Goal: Task Accomplishment & Management: Manage account settings

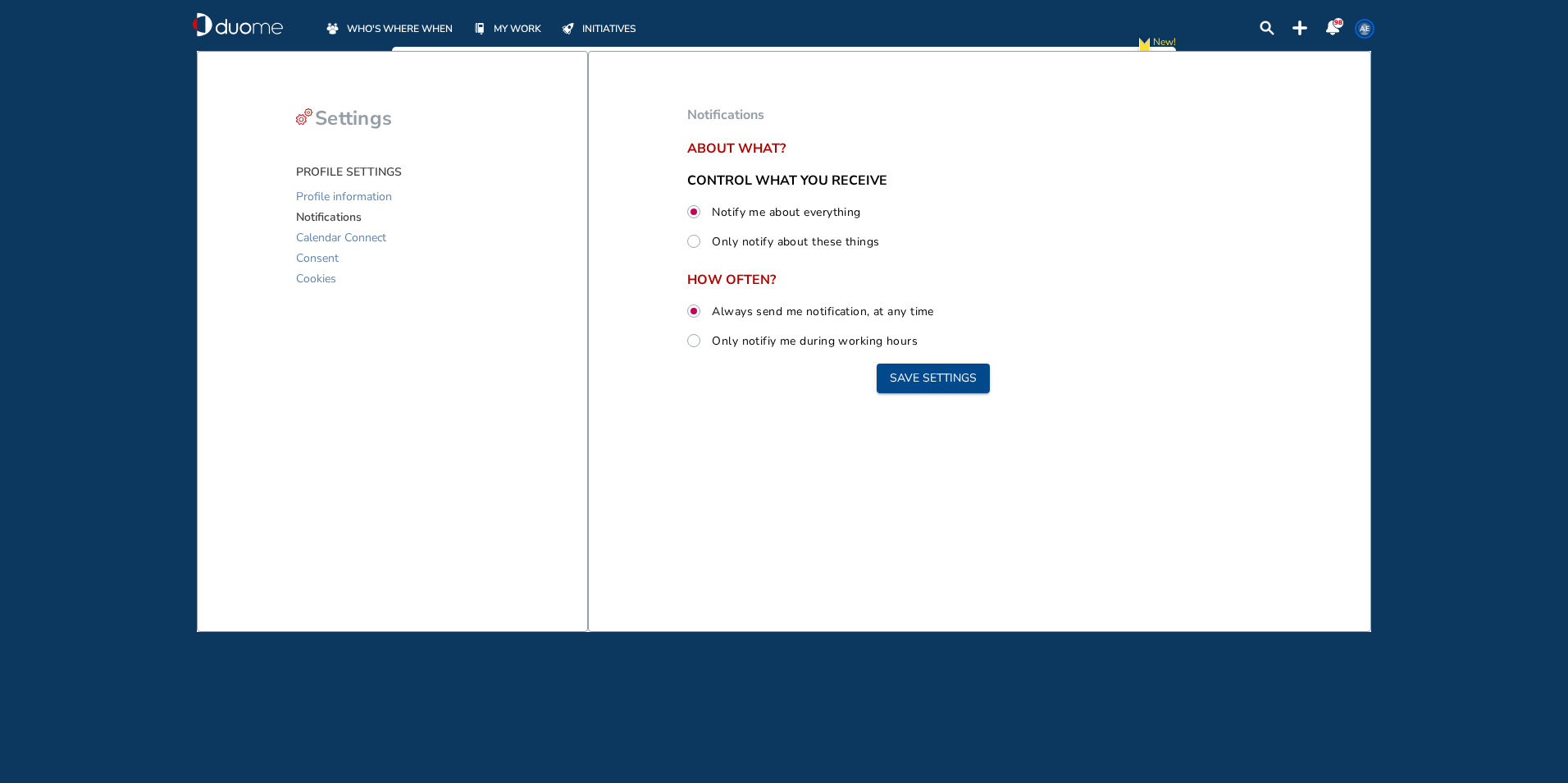
click at [403, 31] on span "MY WORK" at bounding box center [518, 29] width 48 height 16
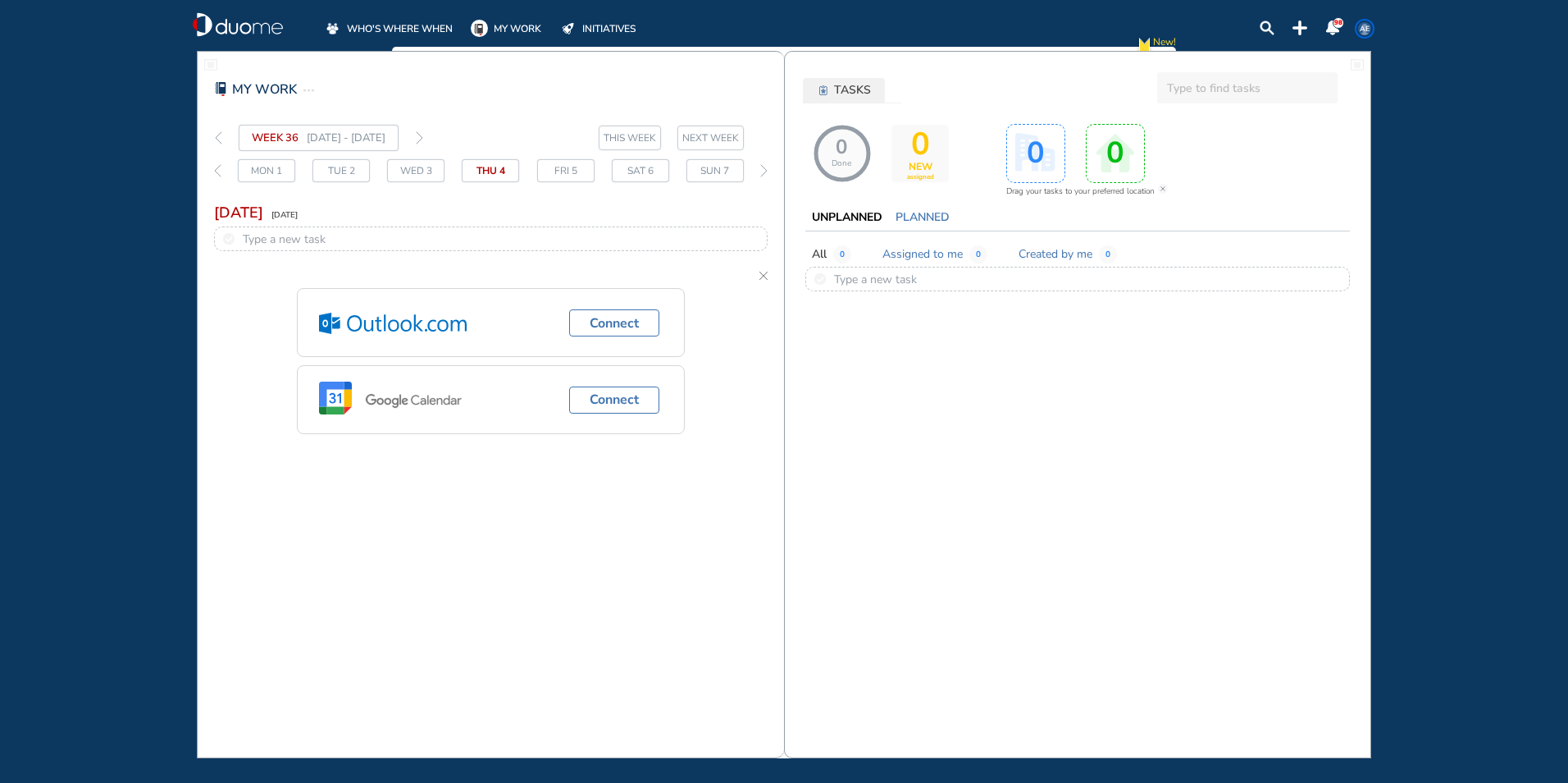
click at [403, 26] on span "WHO'S WHERE WHEN" at bounding box center [400, 29] width 106 height 16
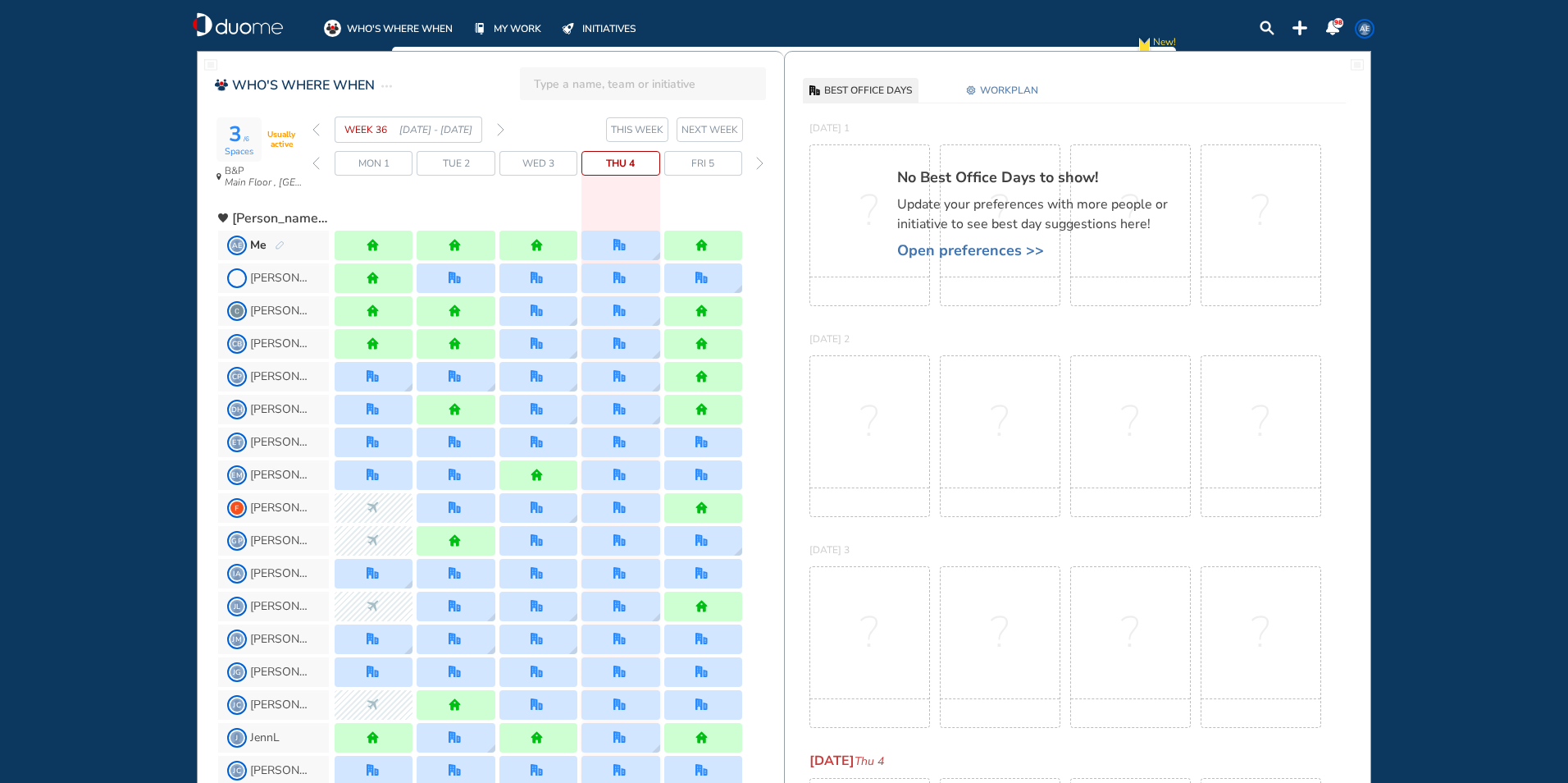
click at [403, 67] on img "forward week" at bounding box center [501, 130] width 7 height 13
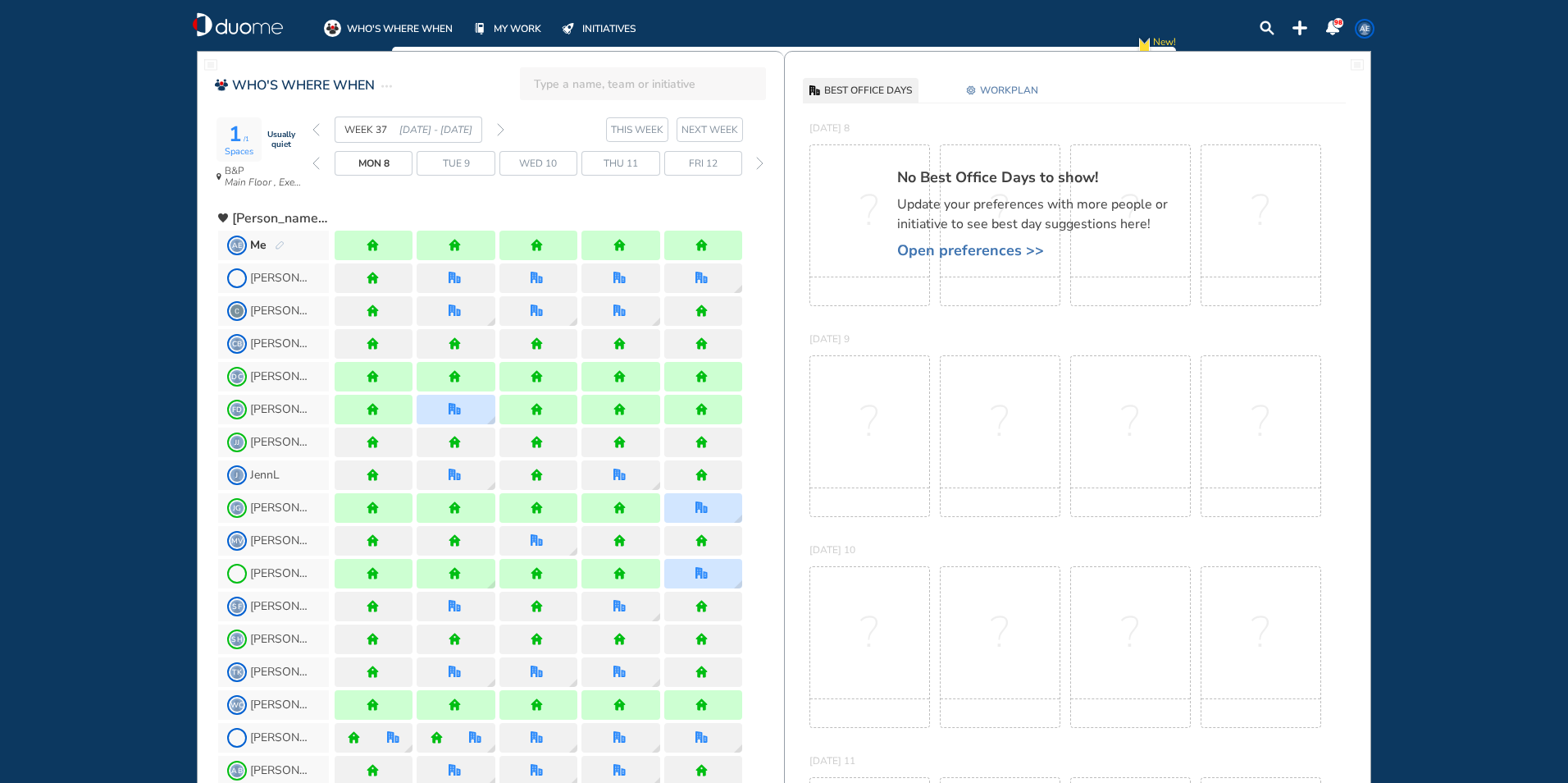
click at [403, 67] on span "WORKPLAN" at bounding box center [1009, 90] width 58 height 16
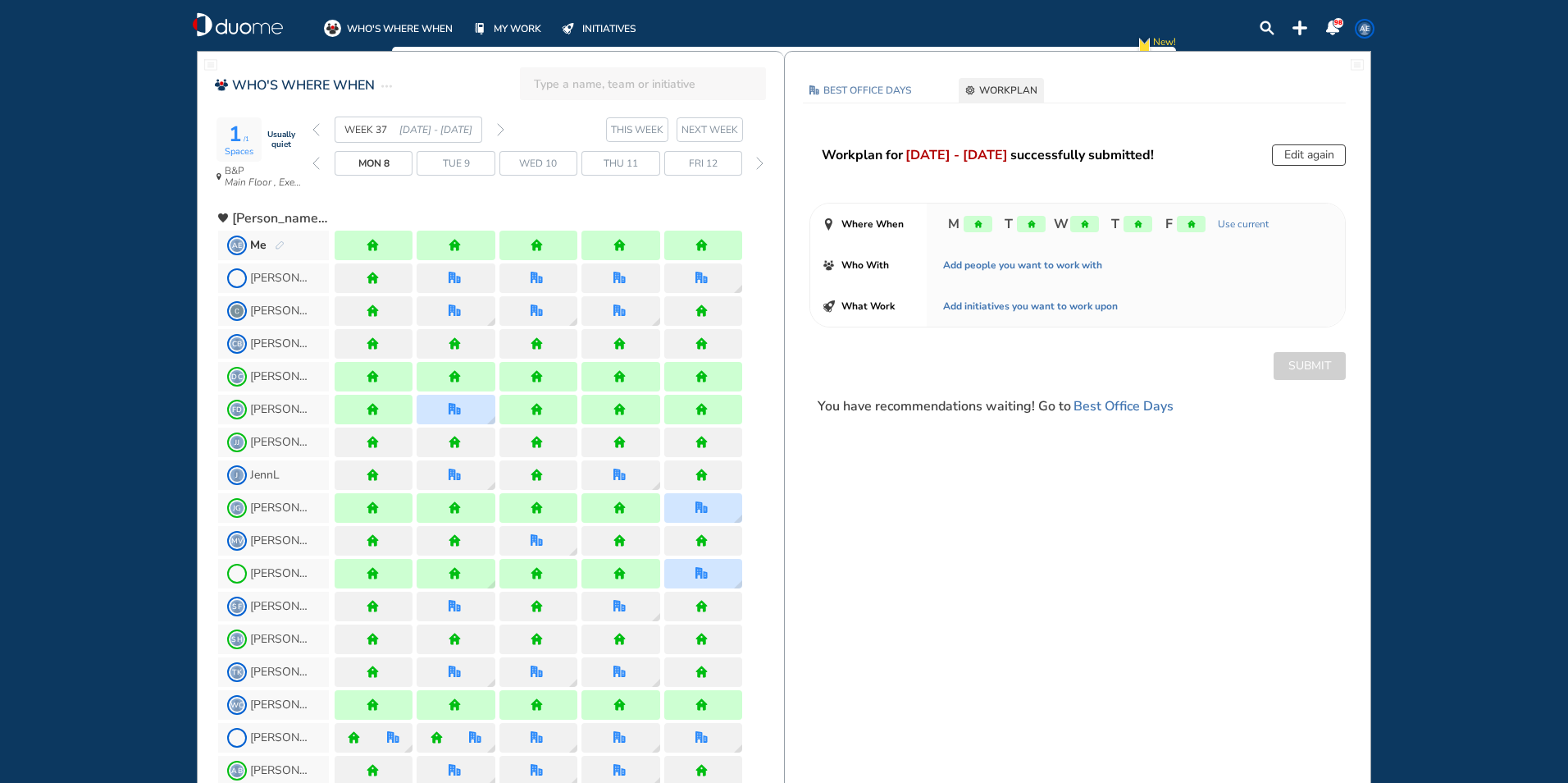
click at [403, 67] on button "Edit again" at bounding box center [1309, 155] width 74 height 21
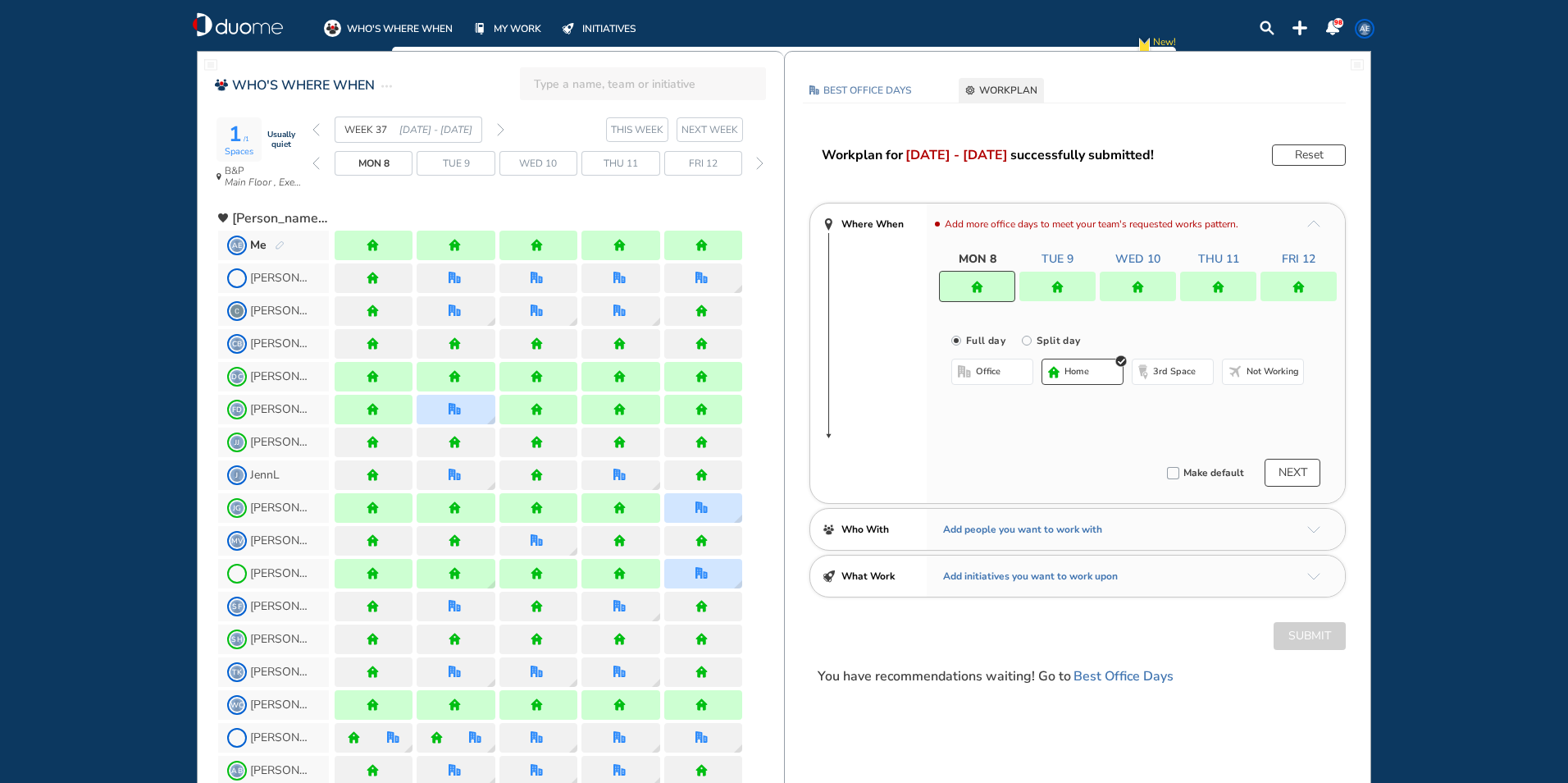
click at [403, 67] on div at bounding box center [1219, 286] width 76 height 30
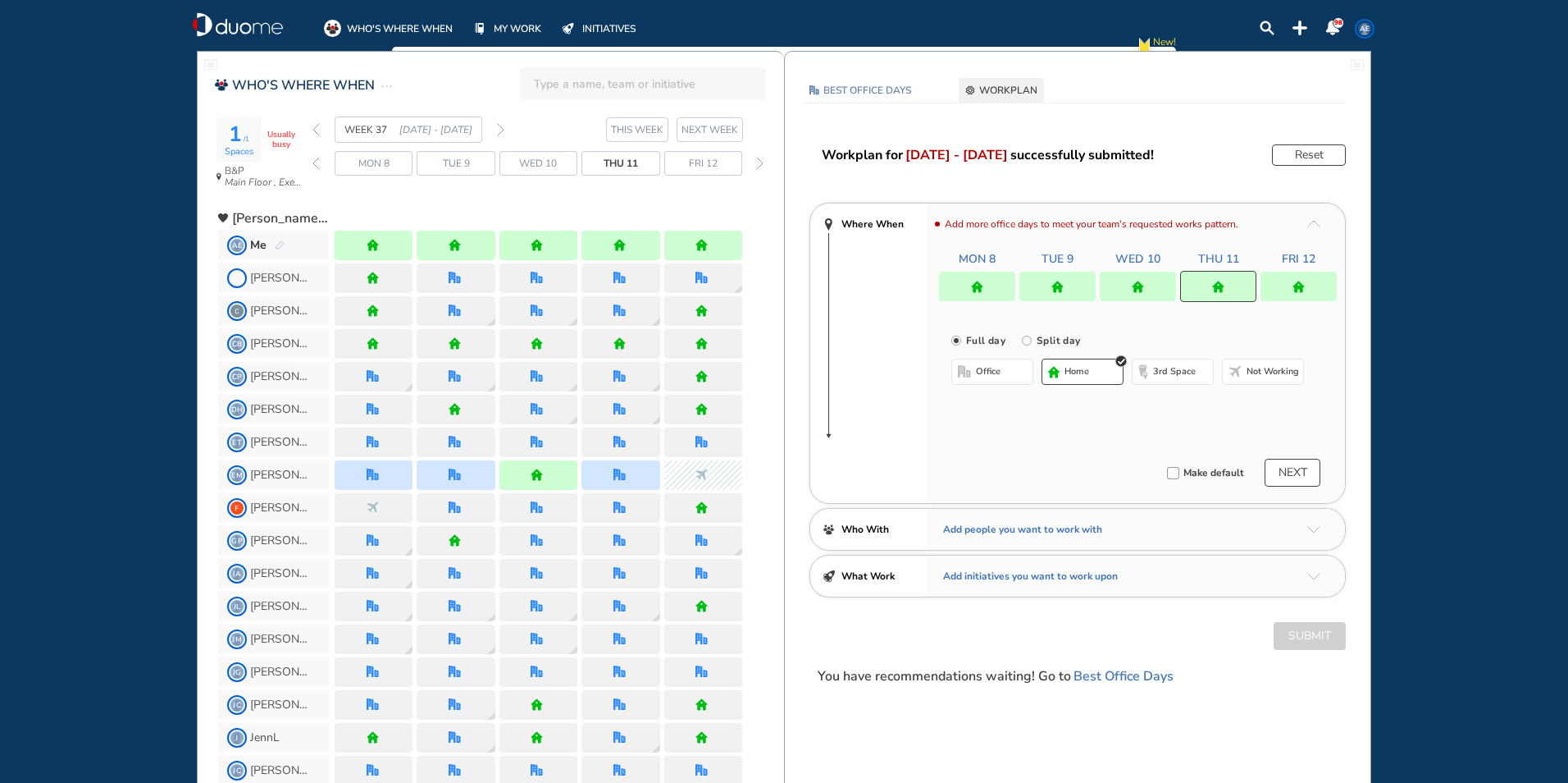
click at [403, 67] on button "office" at bounding box center [992, 372] width 82 height 26
click at [403, 67] on button "home" at bounding box center [1083, 372] width 82 height 26
click at [403, 67] on div at bounding box center [1298, 286] width 76 height 30
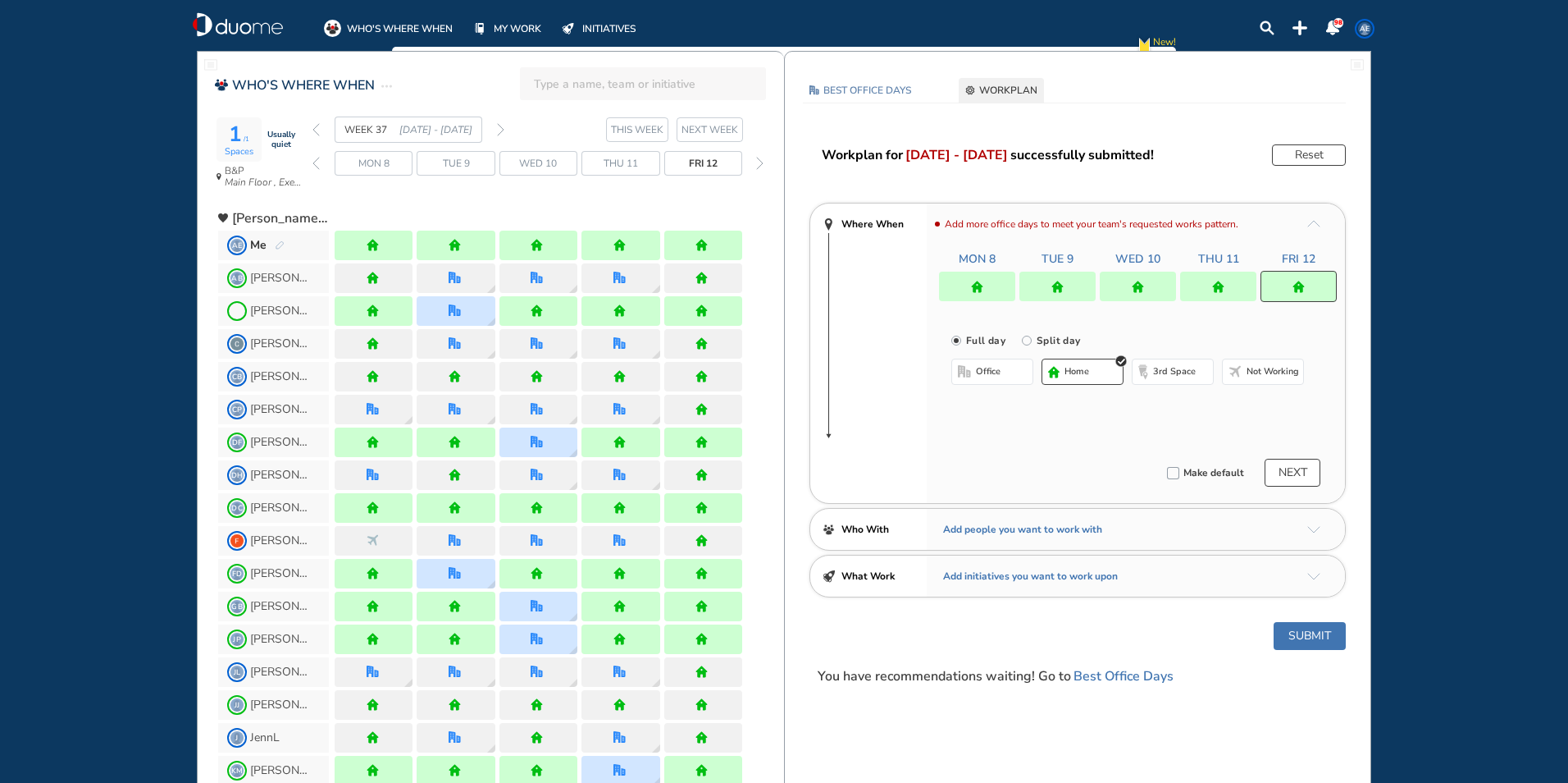
click at [403, 67] on button "office" at bounding box center [992, 372] width 82 height 26
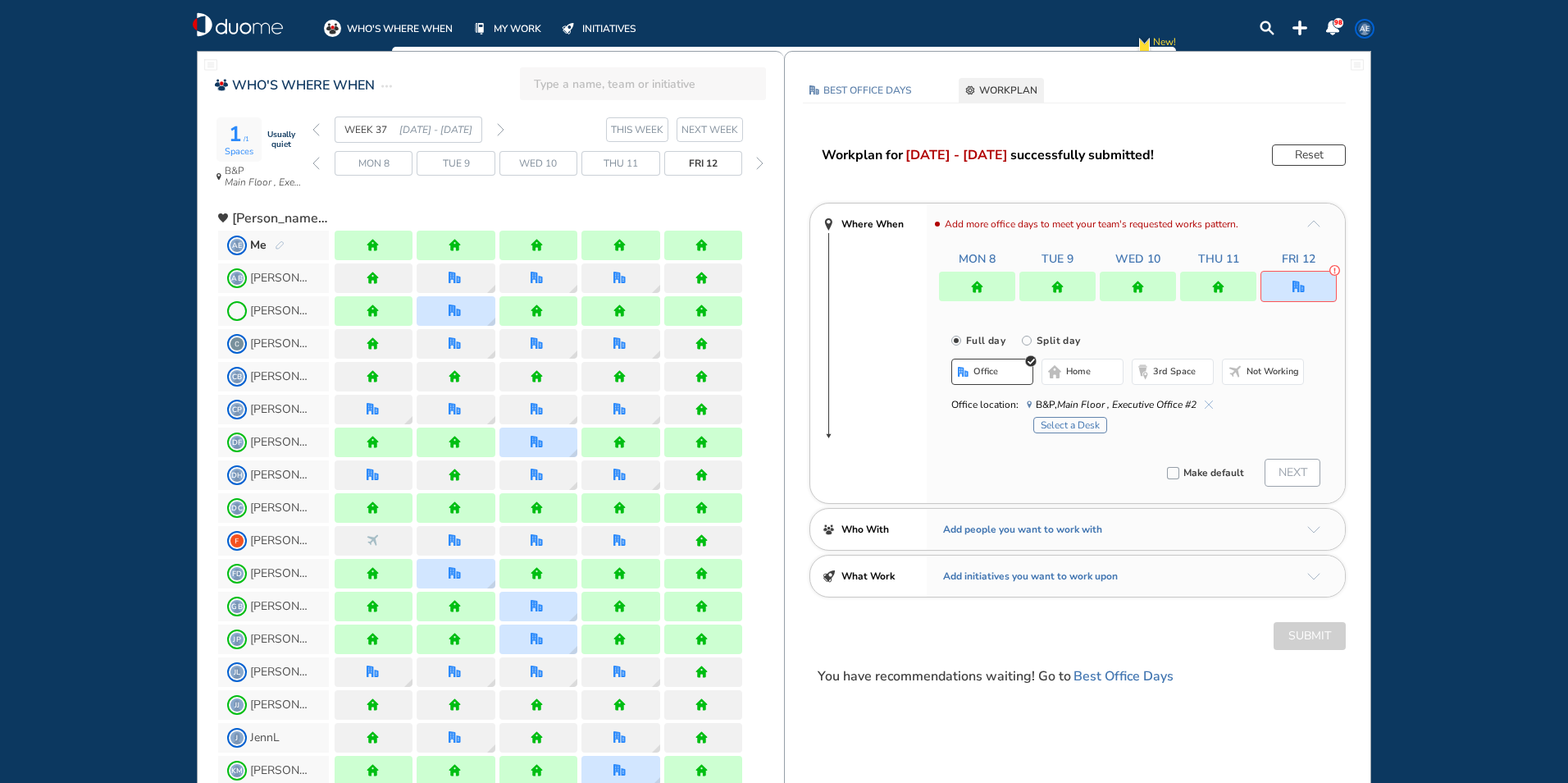
click at [403, 67] on button "home" at bounding box center [1083, 372] width 82 height 26
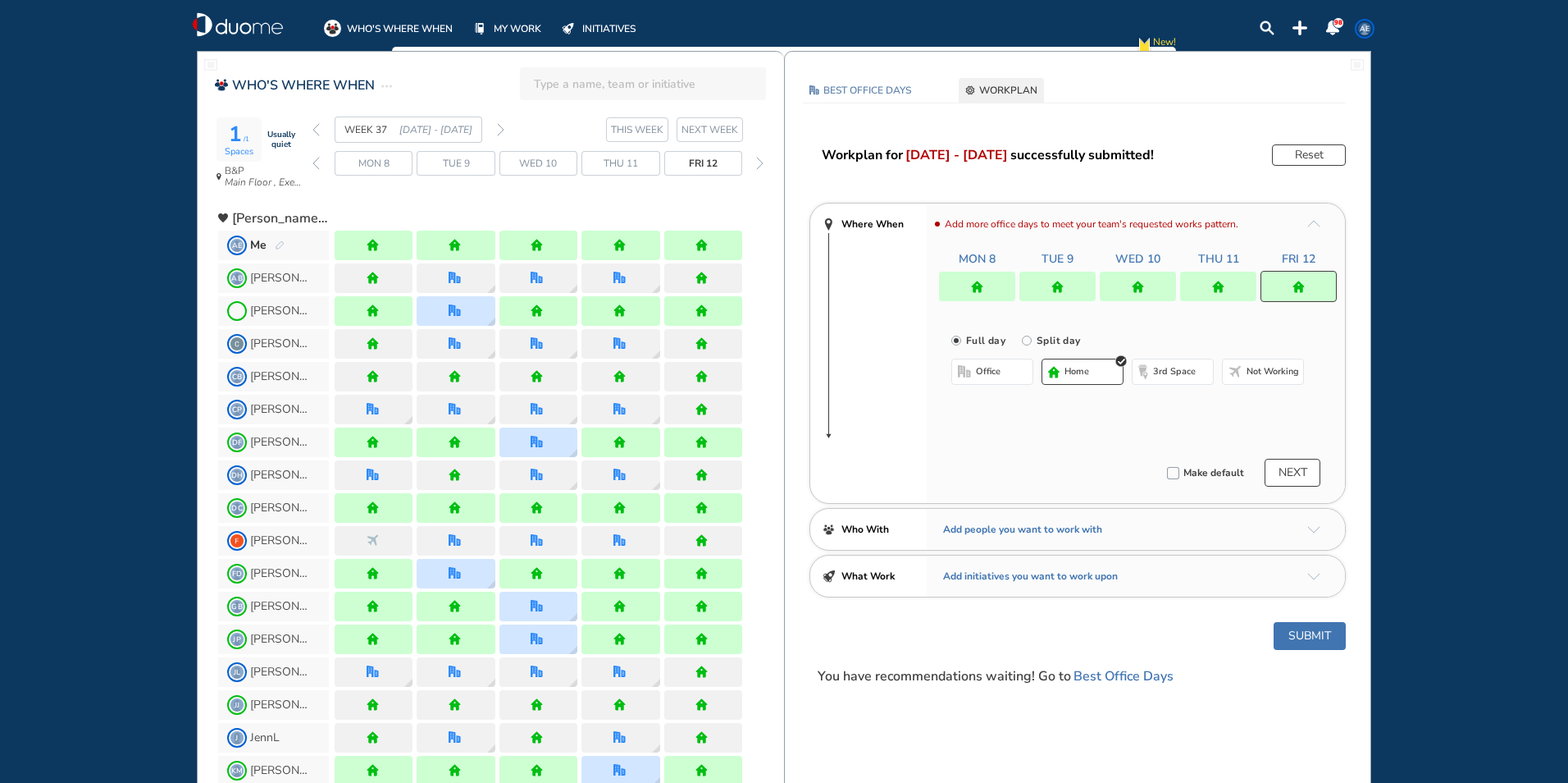
click at [403, 67] on div at bounding box center [1138, 286] width 76 height 30
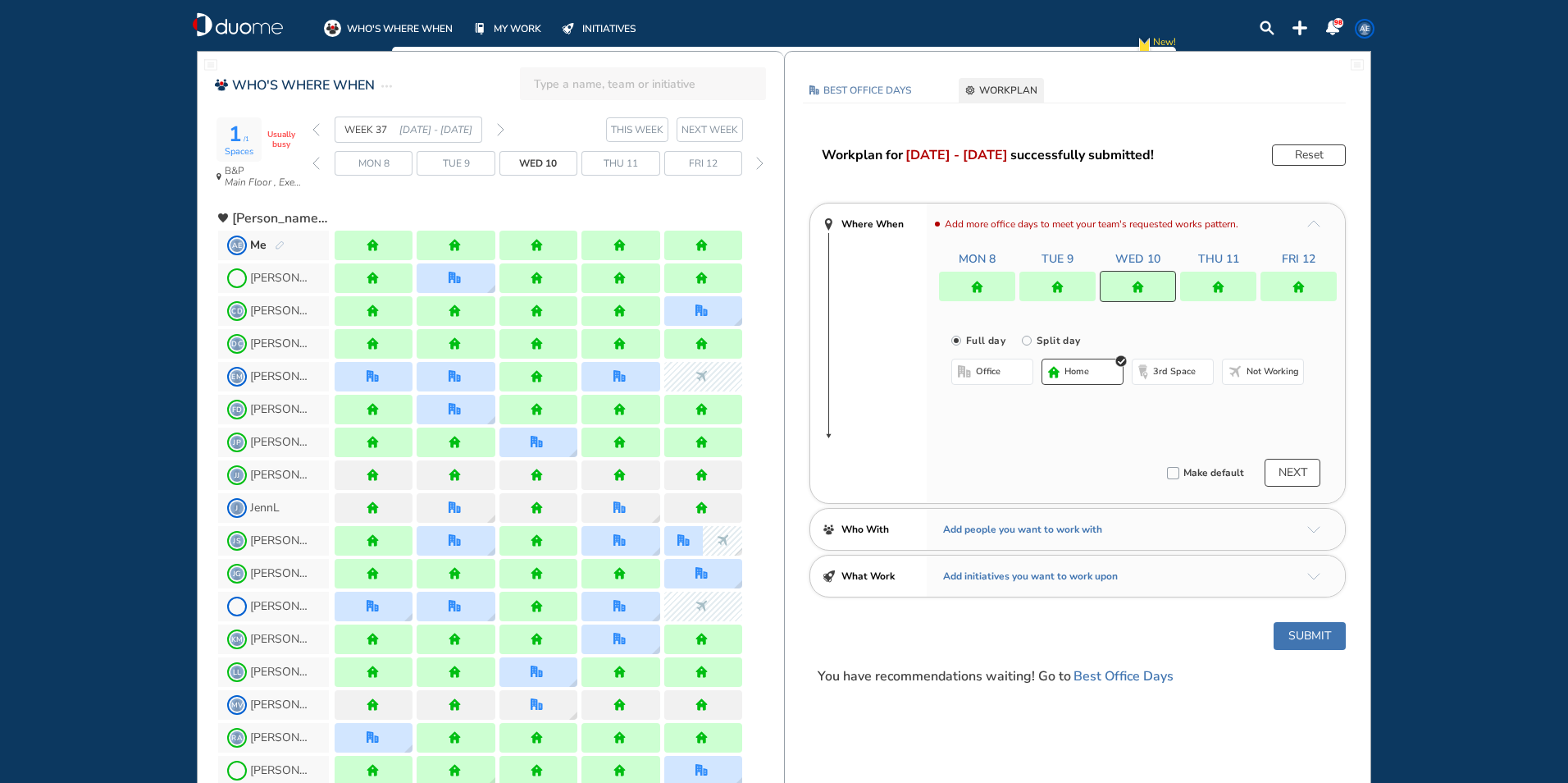
click at [403, 67] on span "office" at bounding box center [988, 372] width 25 height 13
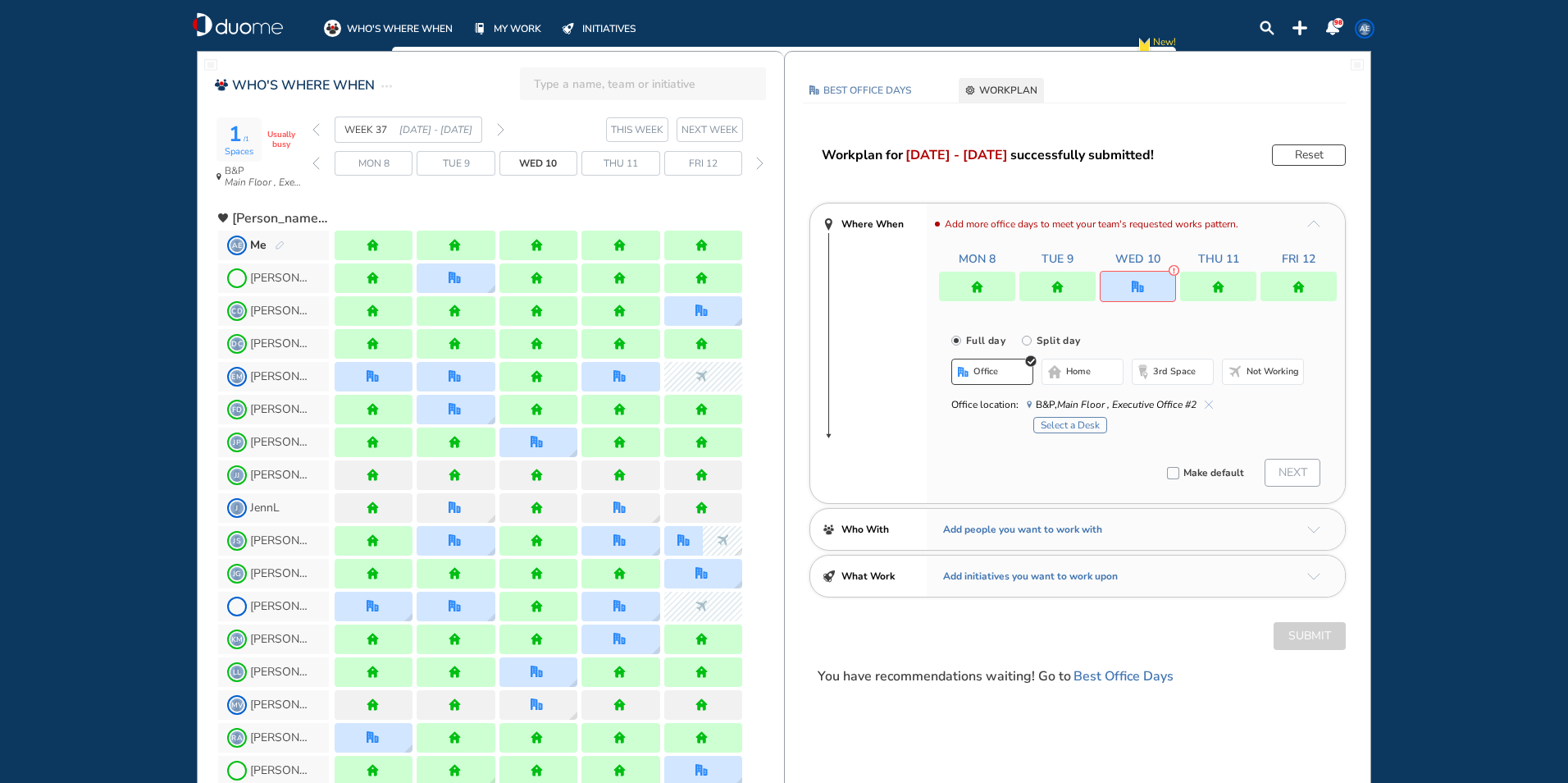
click at [403, 67] on span "home" at bounding box center [1079, 372] width 25 height 13
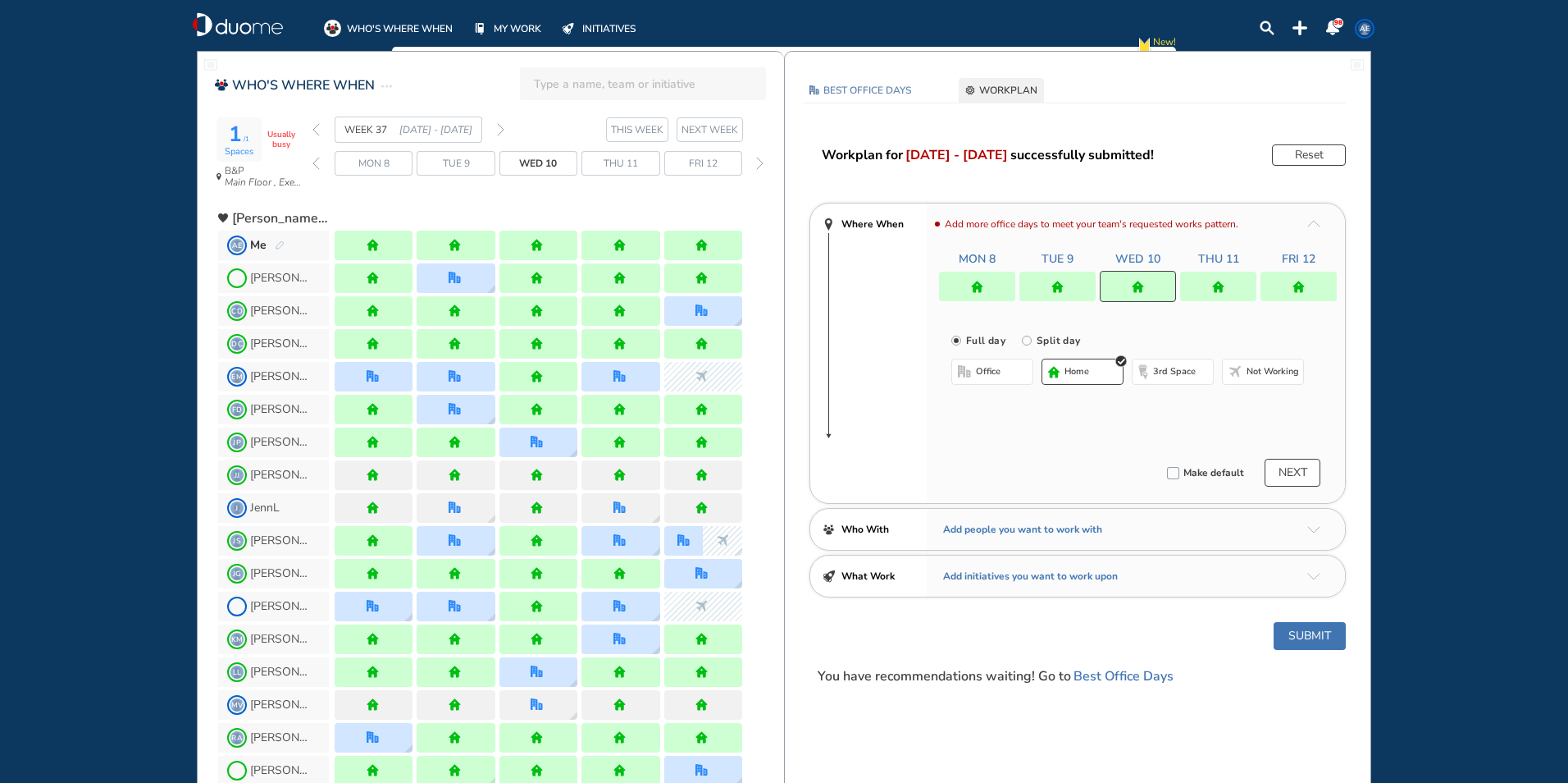
click at [403, 67] on div at bounding box center [1057, 286] width 76 height 30
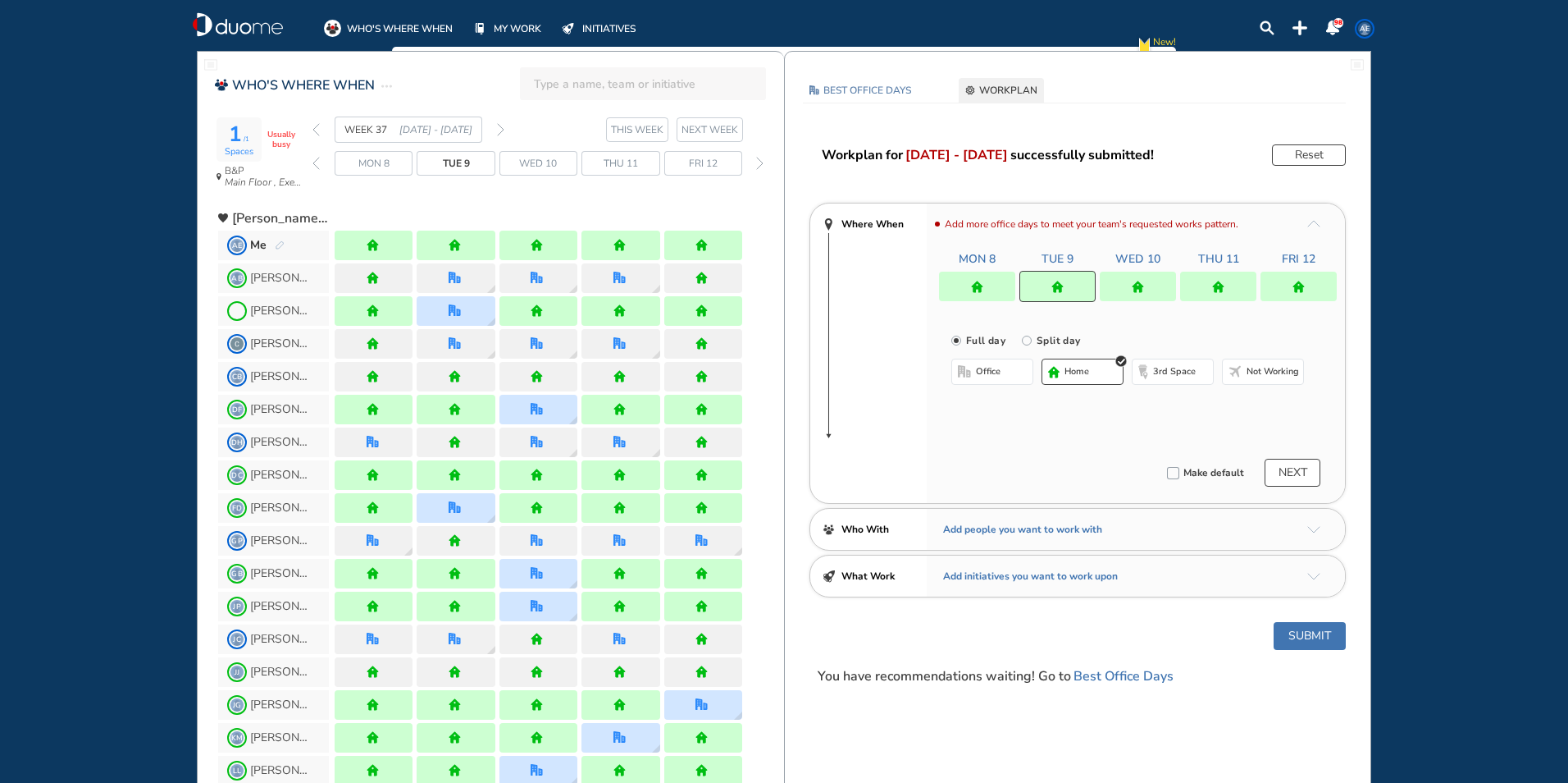
click at [403, 67] on button "office" at bounding box center [992, 372] width 82 height 26
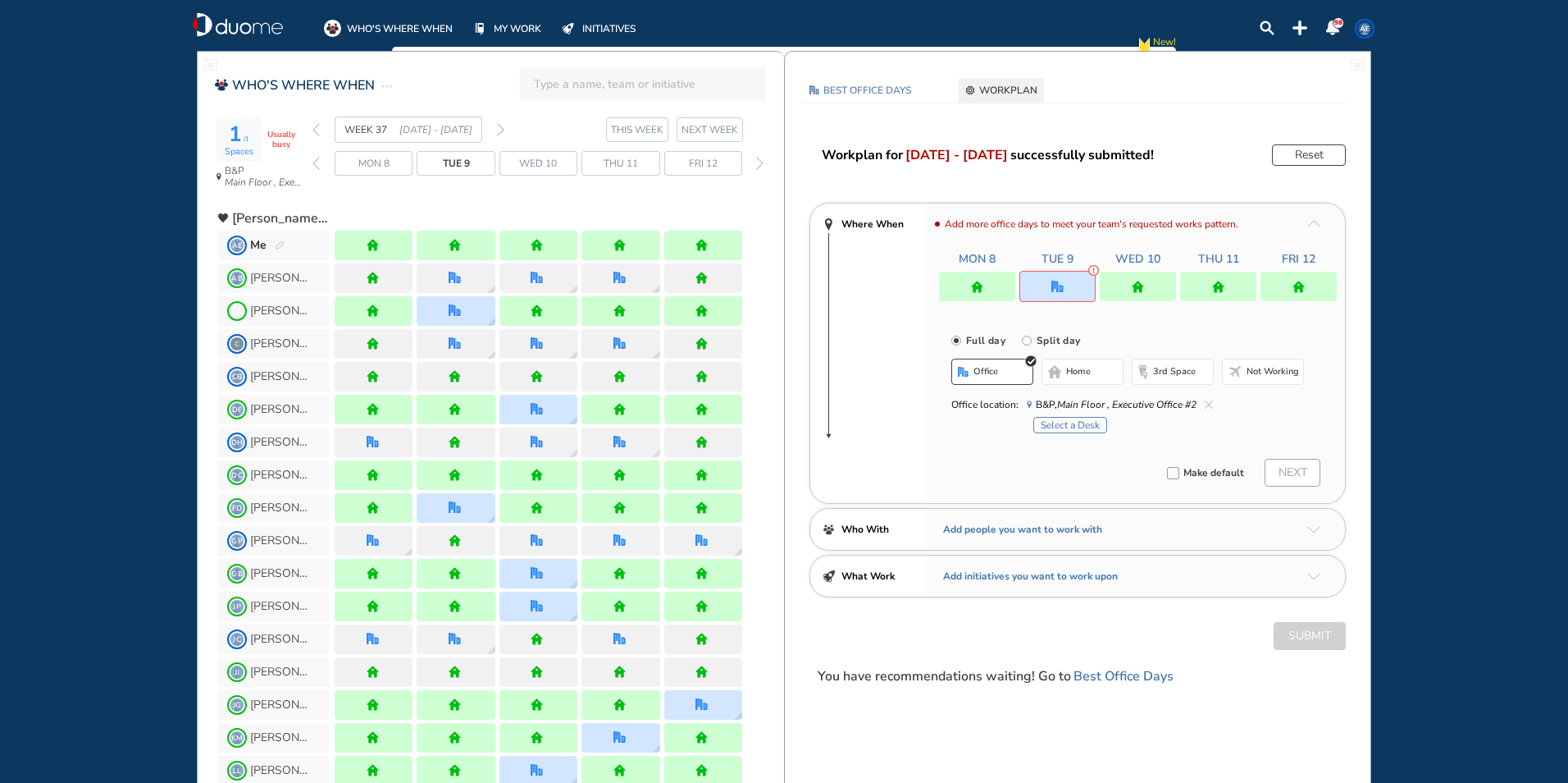
click at [403, 67] on img "home-bdbdbd" at bounding box center [1055, 372] width 13 height 13
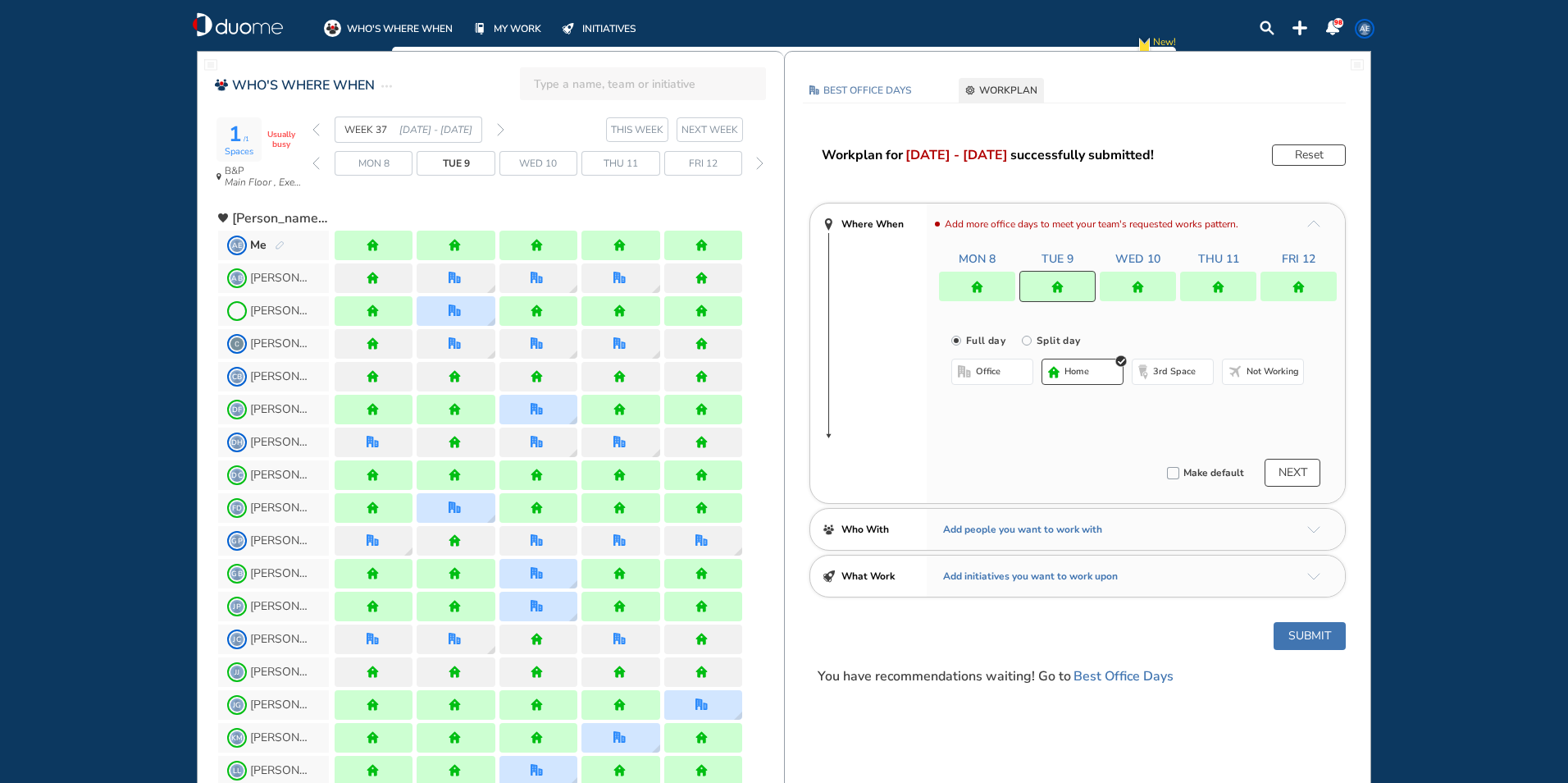
click at [403, 67] on div at bounding box center [977, 286] width 76 height 30
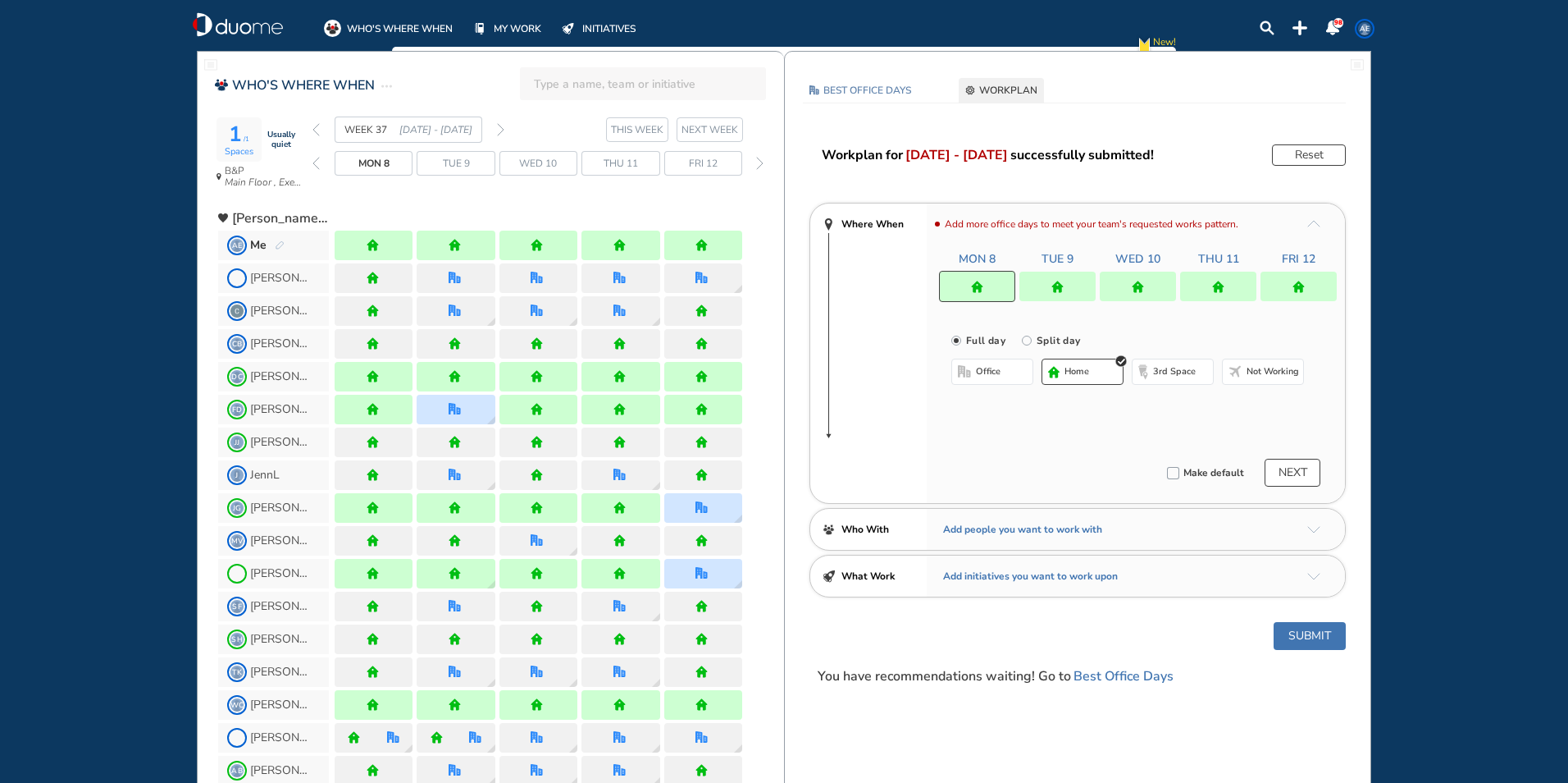
click at [403, 67] on button "office" at bounding box center [992, 372] width 82 height 26
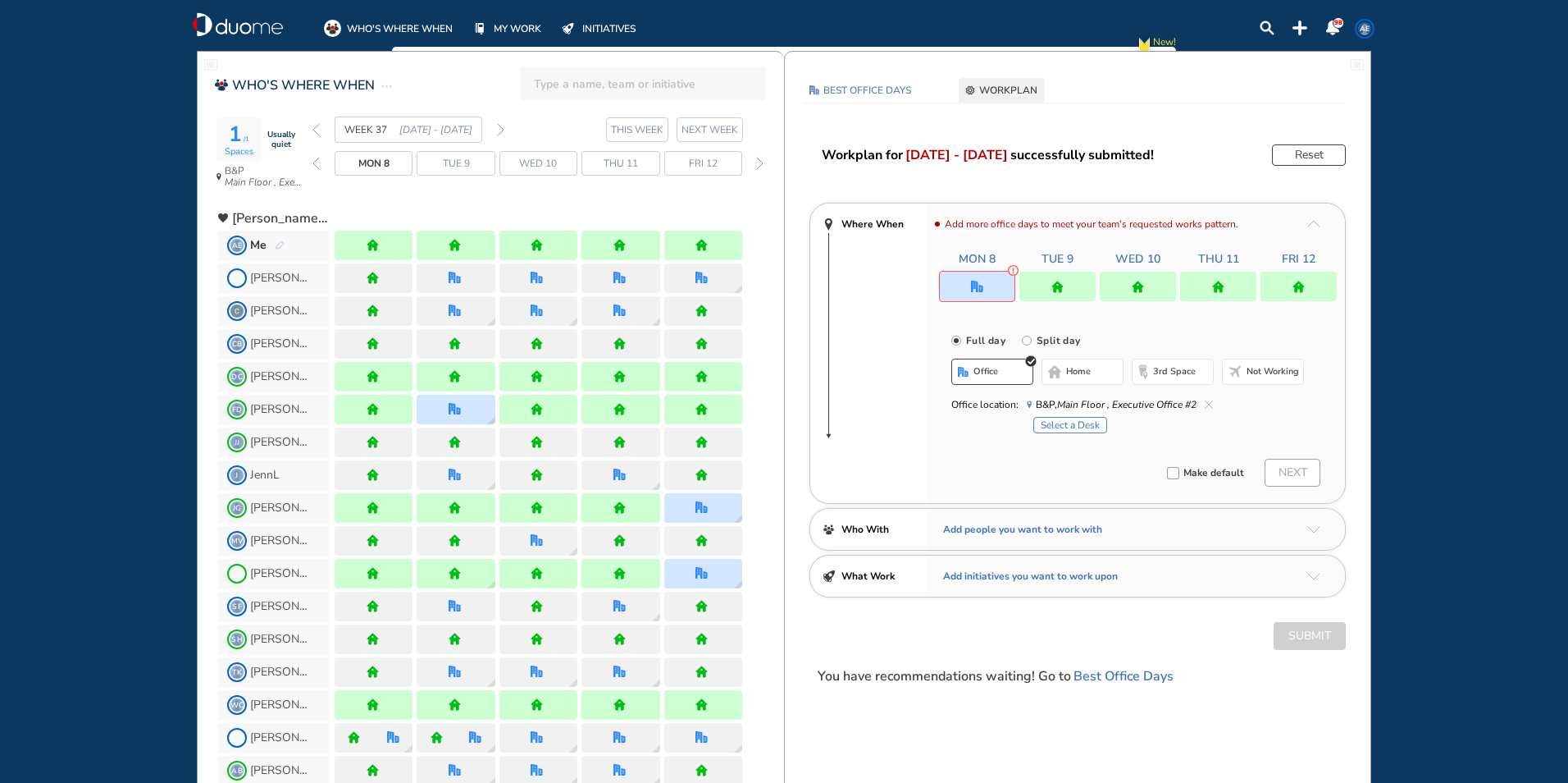
click at [403, 67] on button "home" at bounding box center [1083, 372] width 82 height 26
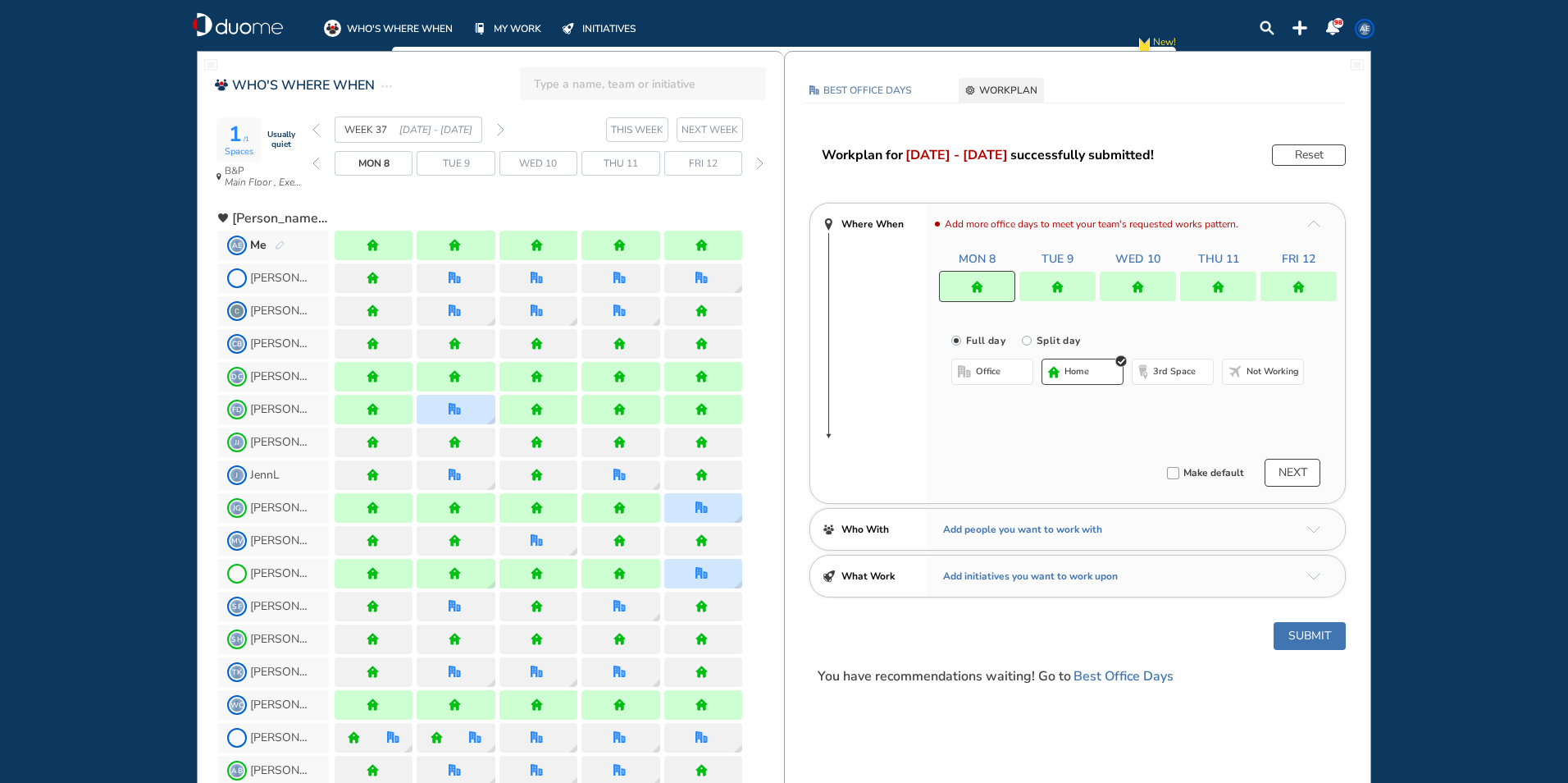
click at [403, 67] on img "forward week" at bounding box center [501, 130] width 7 height 13
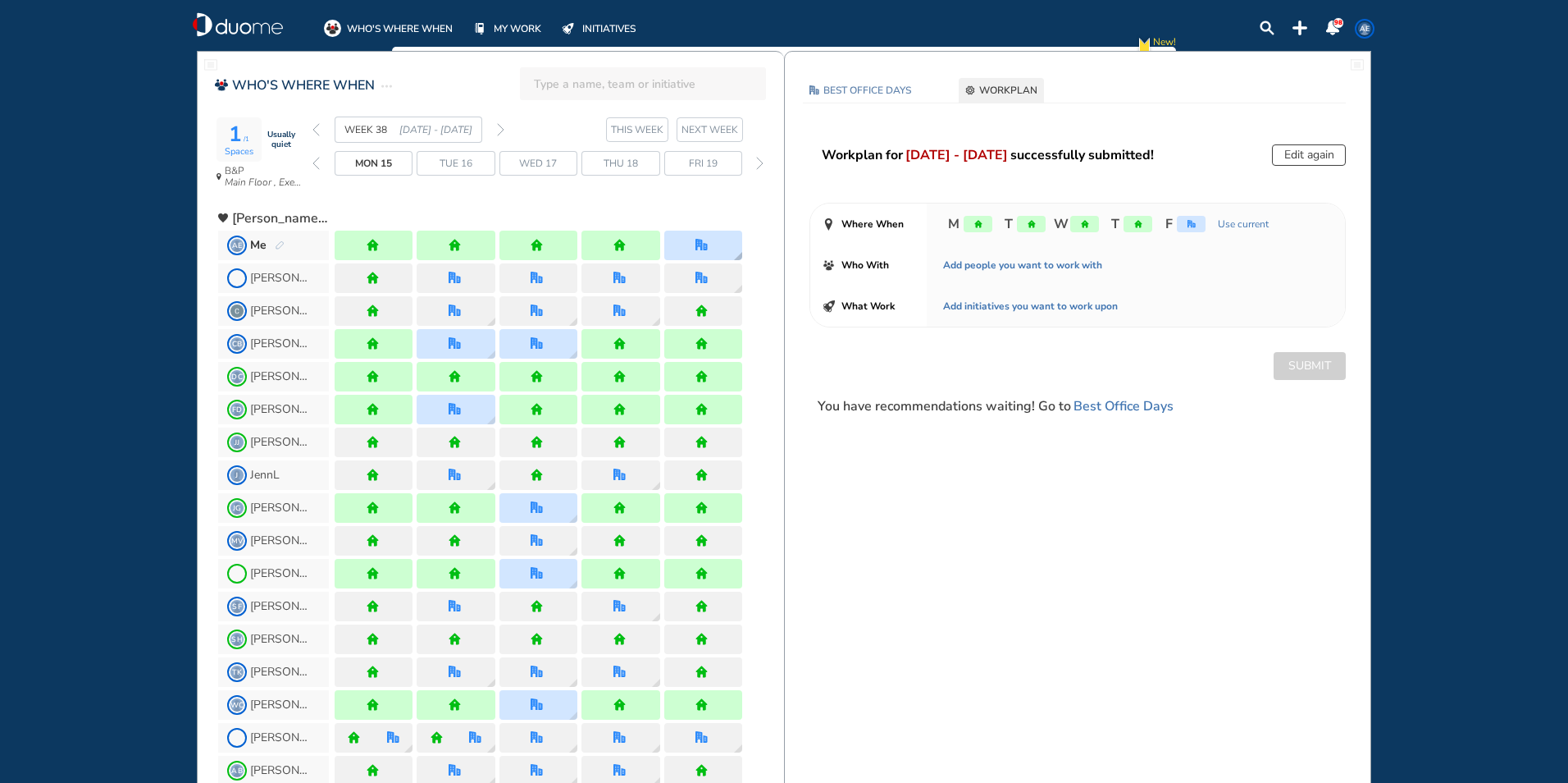
click at [403, 67] on div at bounding box center [703, 245] width 78 height 30
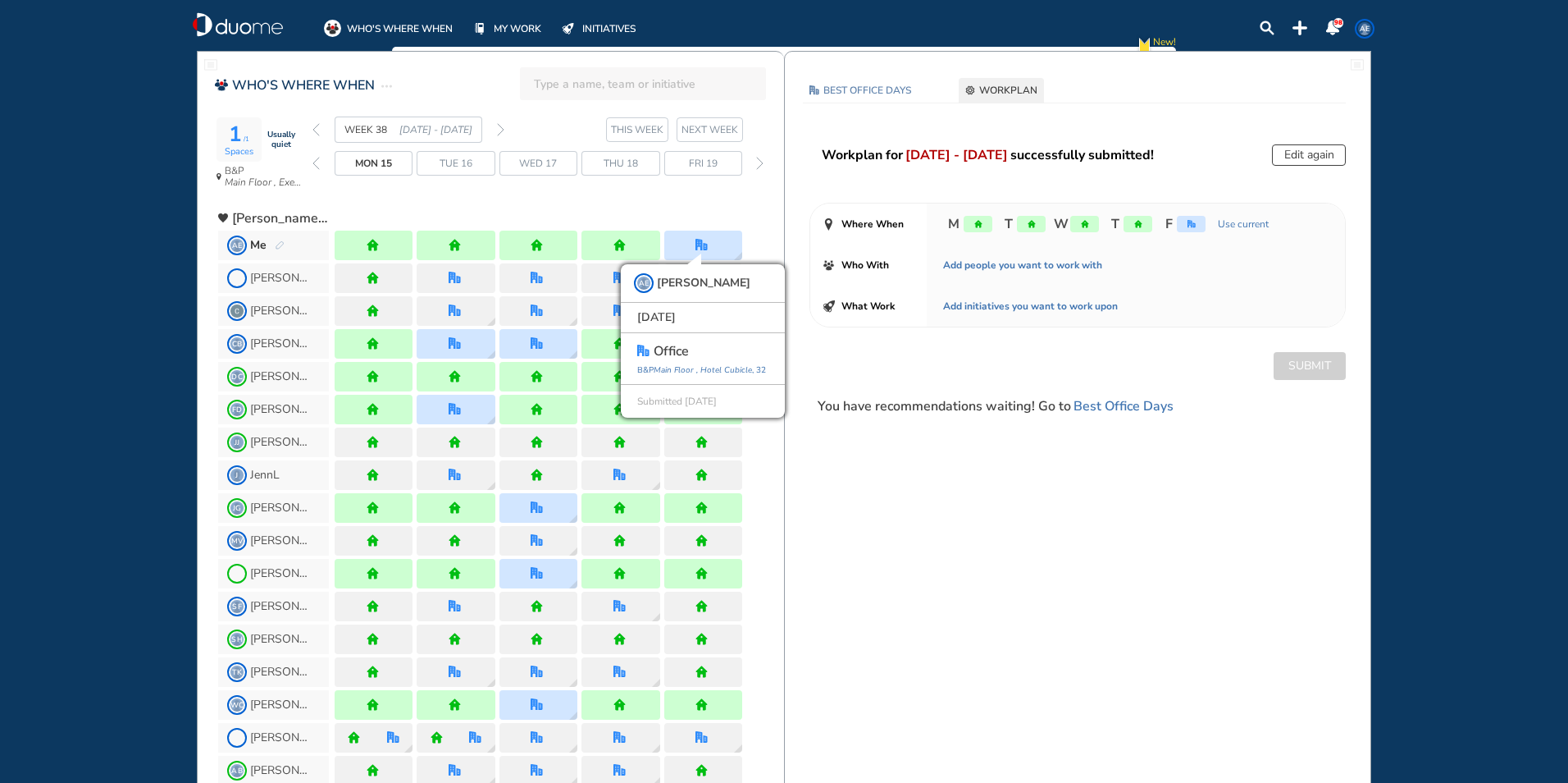
click at [403, 67] on img "forward week" at bounding box center [501, 130] width 7 height 13
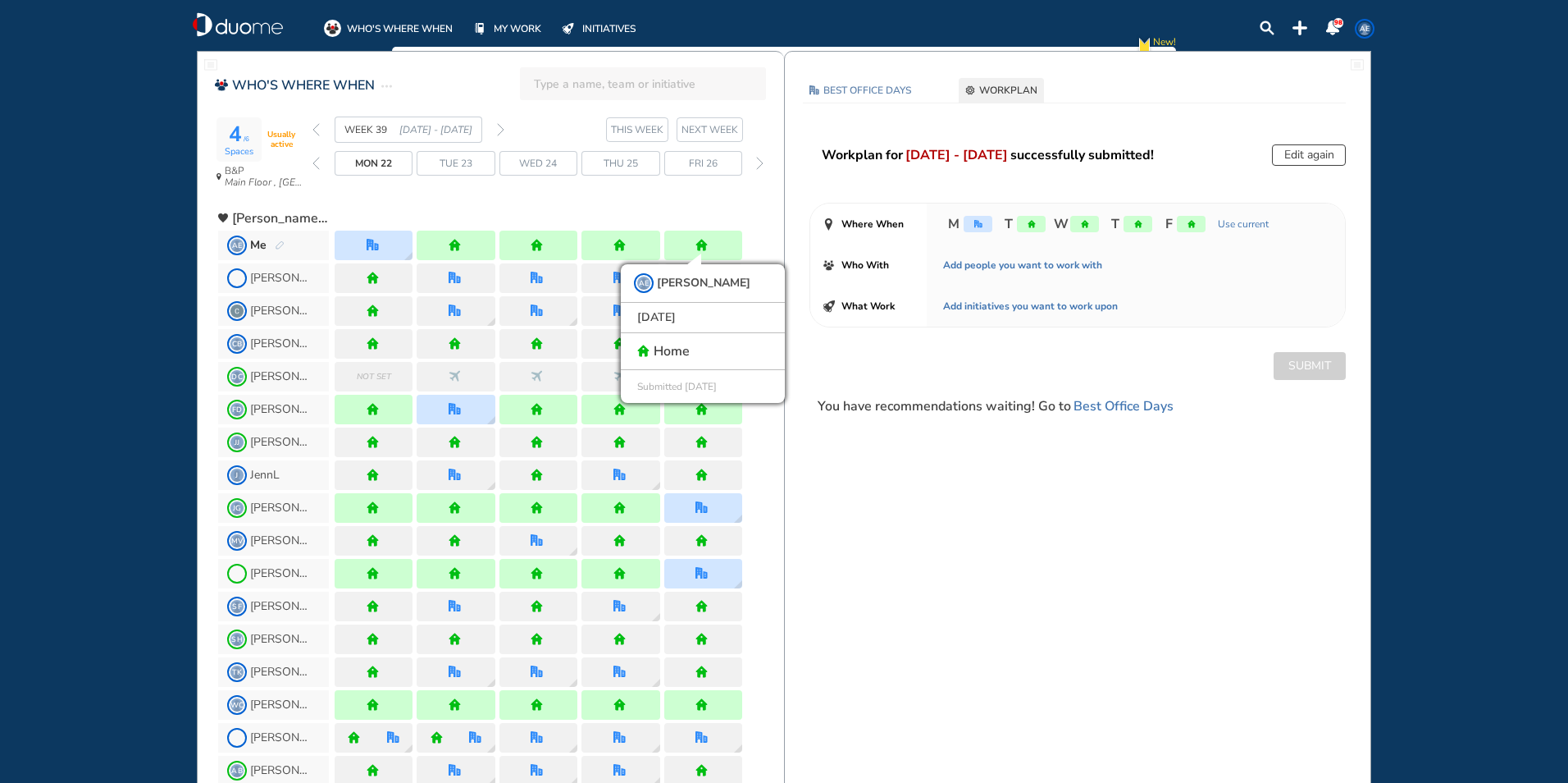
click at [403, 67] on button "Edit again" at bounding box center [1309, 155] width 74 height 21
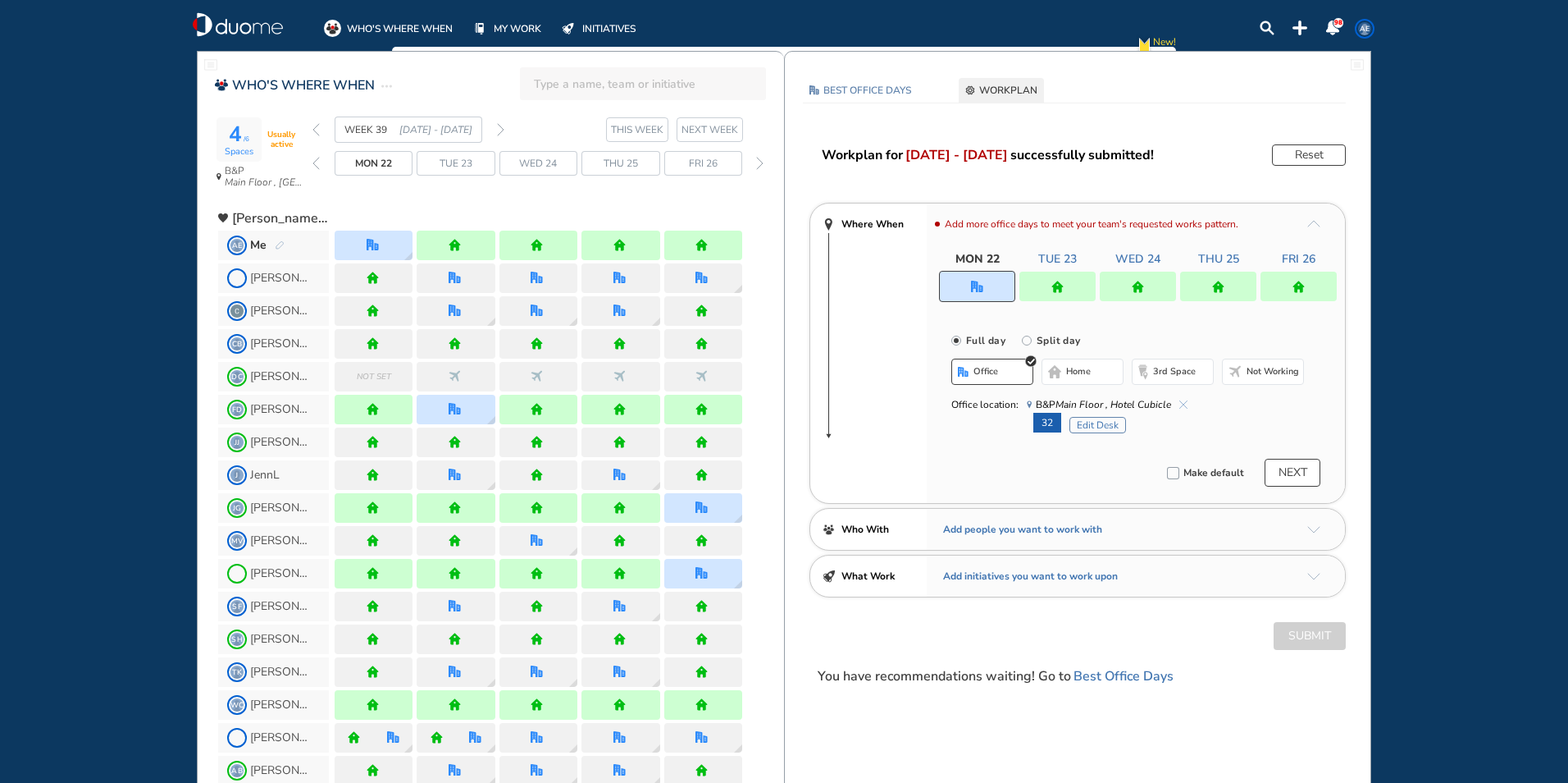
click at [403, 67] on div at bounding box center [1219, 286] width 76 height 30
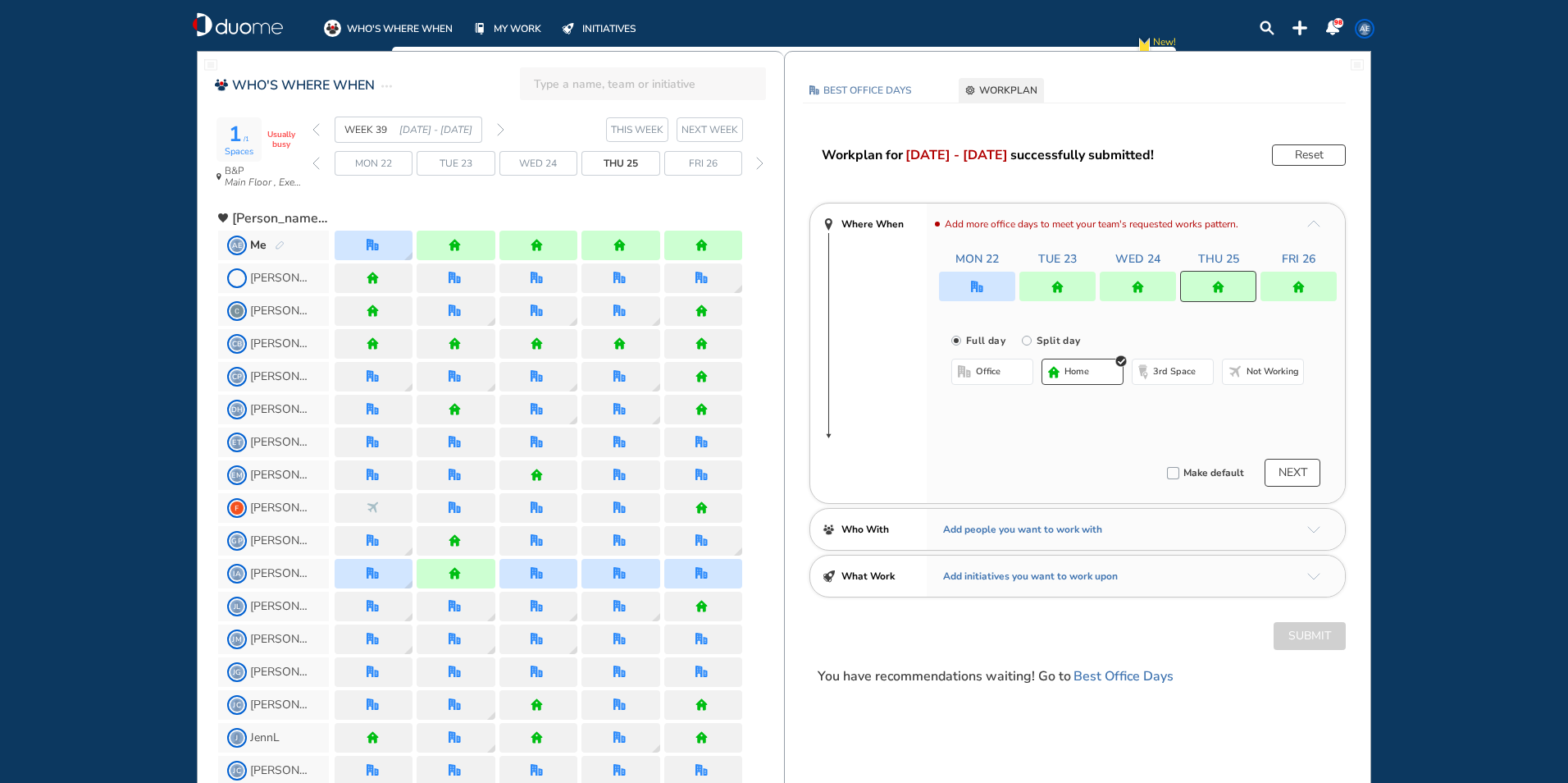
click at [403, 67] on button "office" at bounding box center [992, 372] width 82 height 26
click at [403, 67] on span "home" at bounding box center [1079, 372] width 25 height 13
click at [403, 67] on div at bounding box center [1298, 286] width 76 height 30
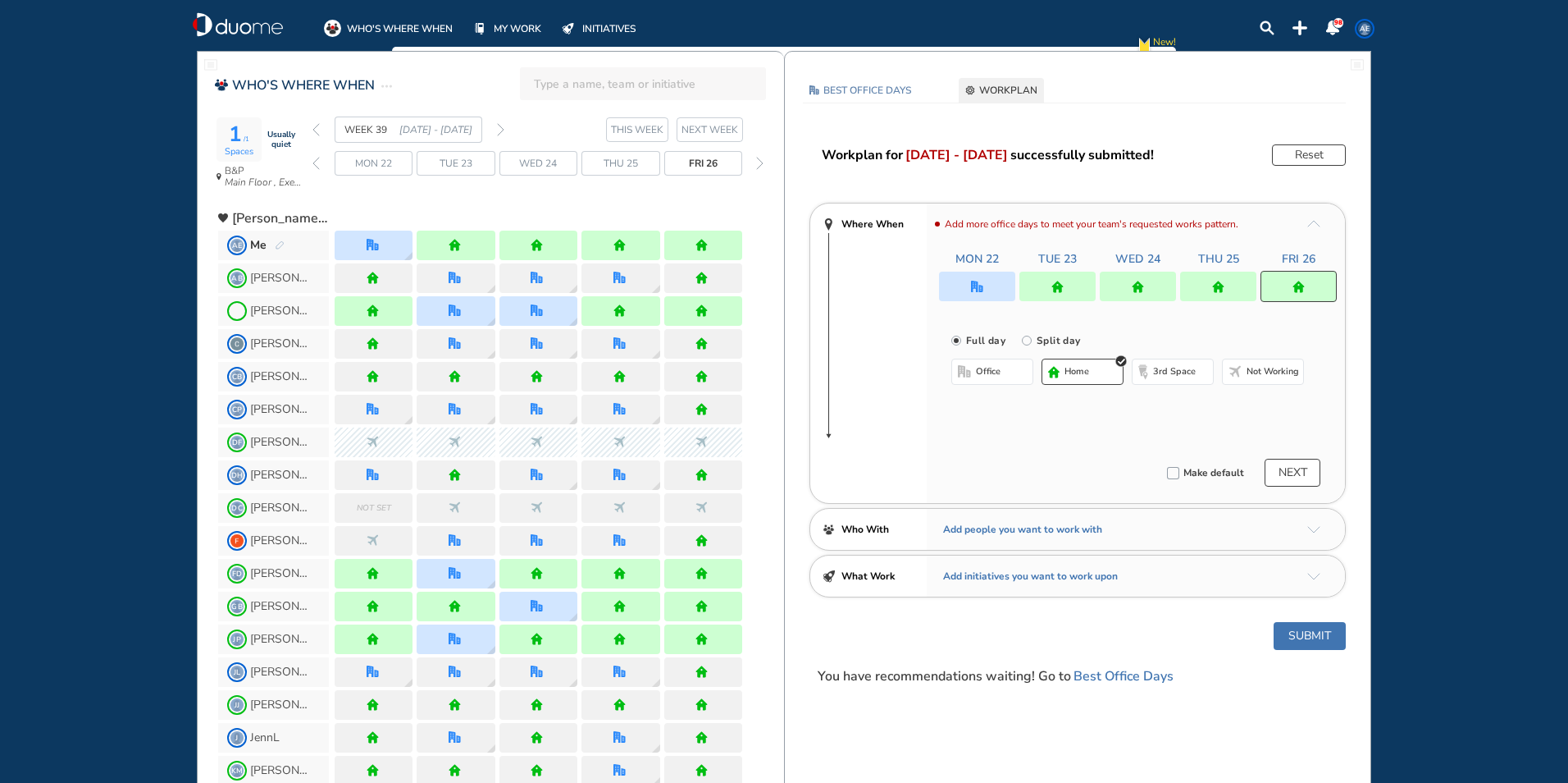
click at [403, 67] on button "office" at bounding box center [992, 372] width 82 height 26
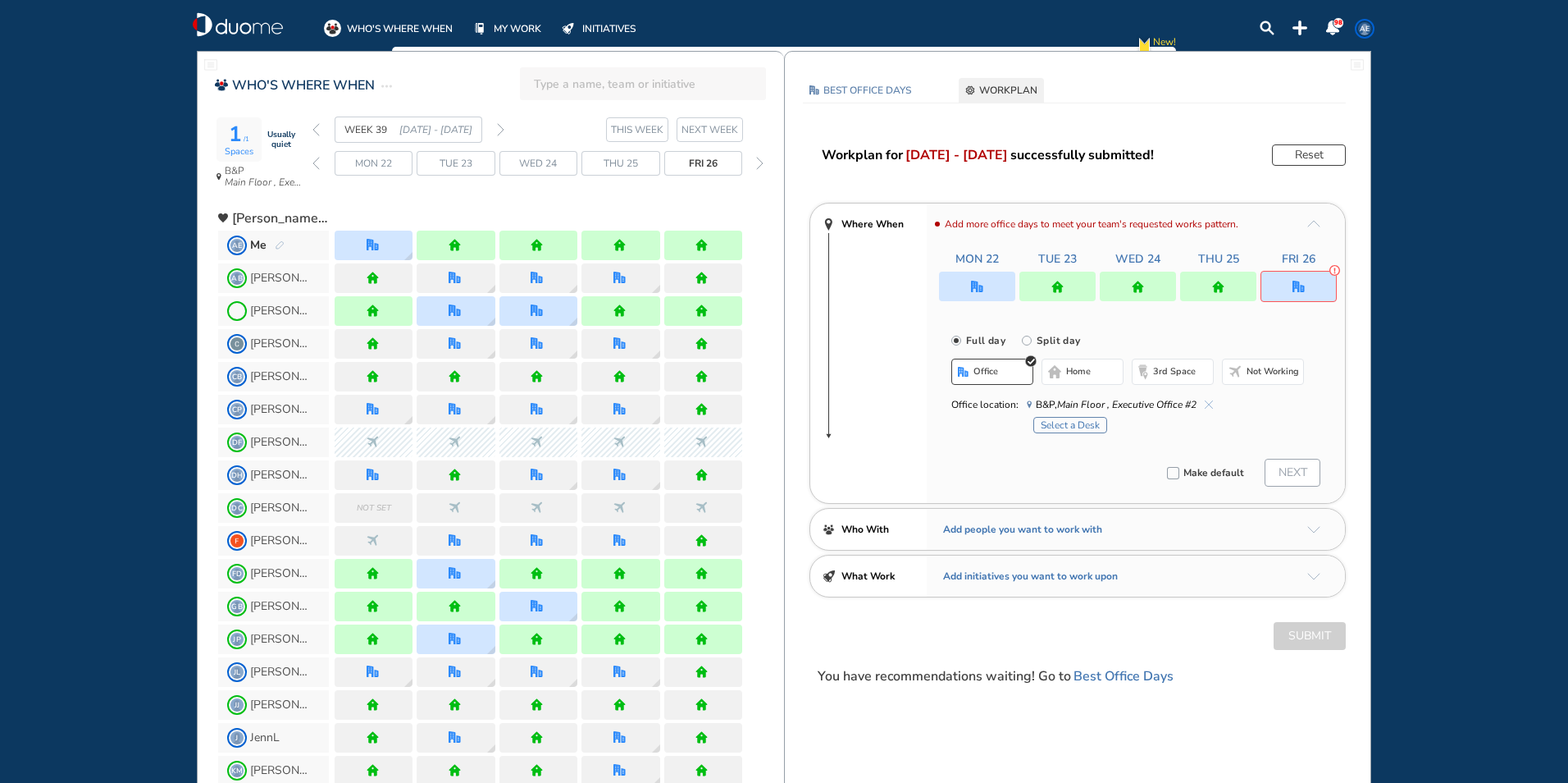
click at [403, 67] on img "home-bdbdbd" at bounding box center [1055, 372] width 13 height 13
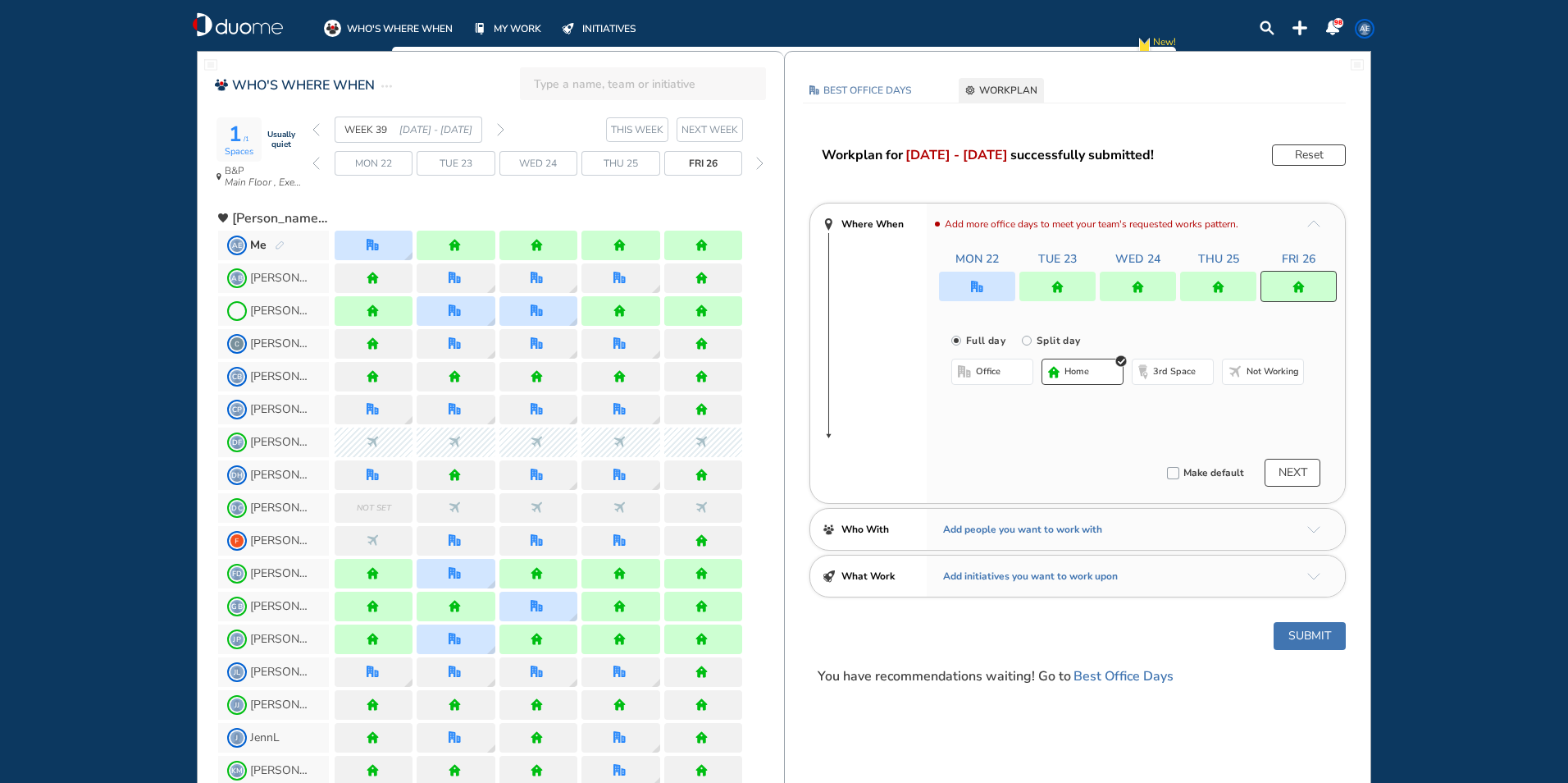
click at [403, 67] on div at bounding box center [1138, 286] width 76 height 30
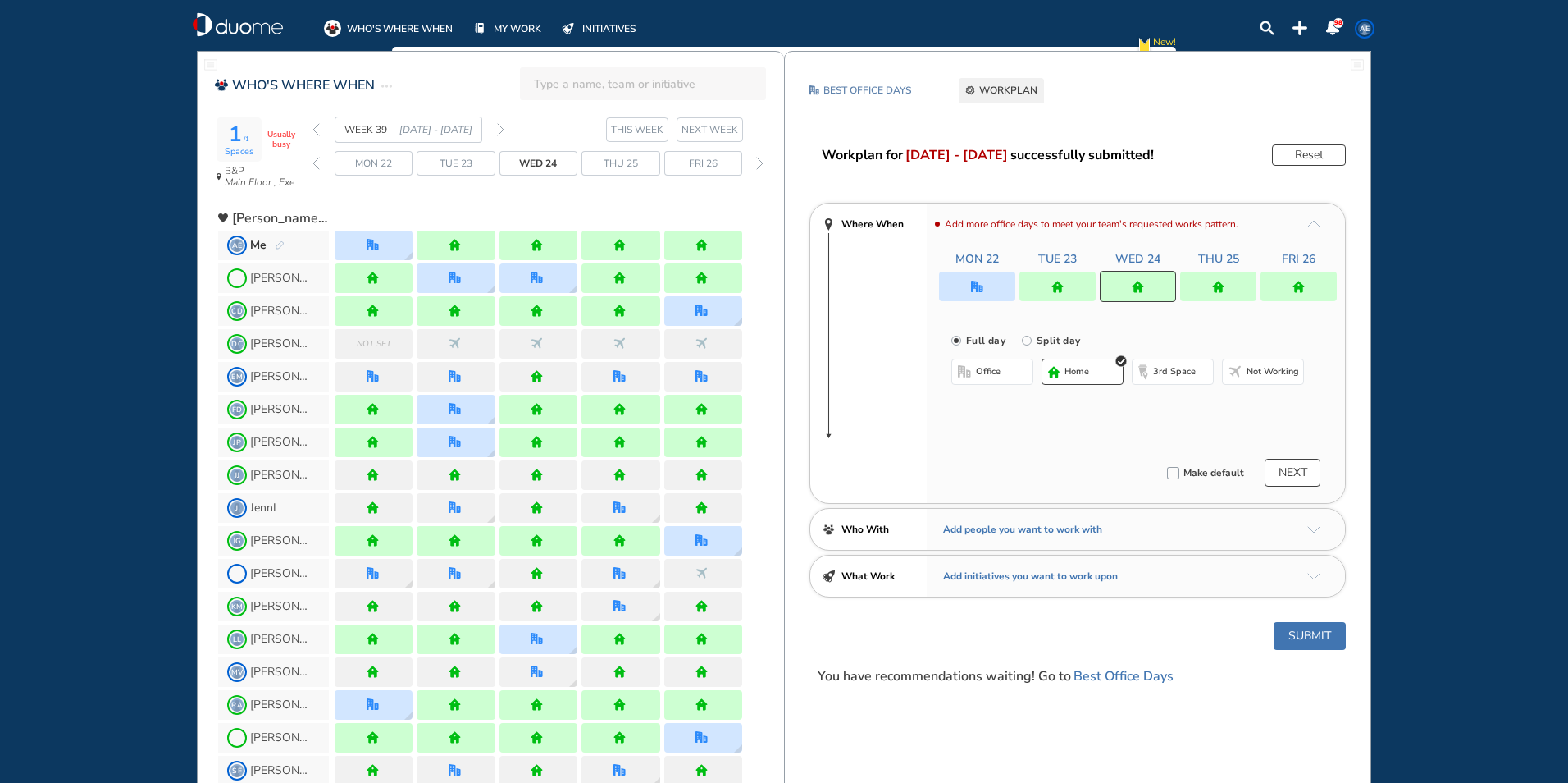
click at [403, 67] on button "office" at bounding box center [992, 372] width 82 height 26
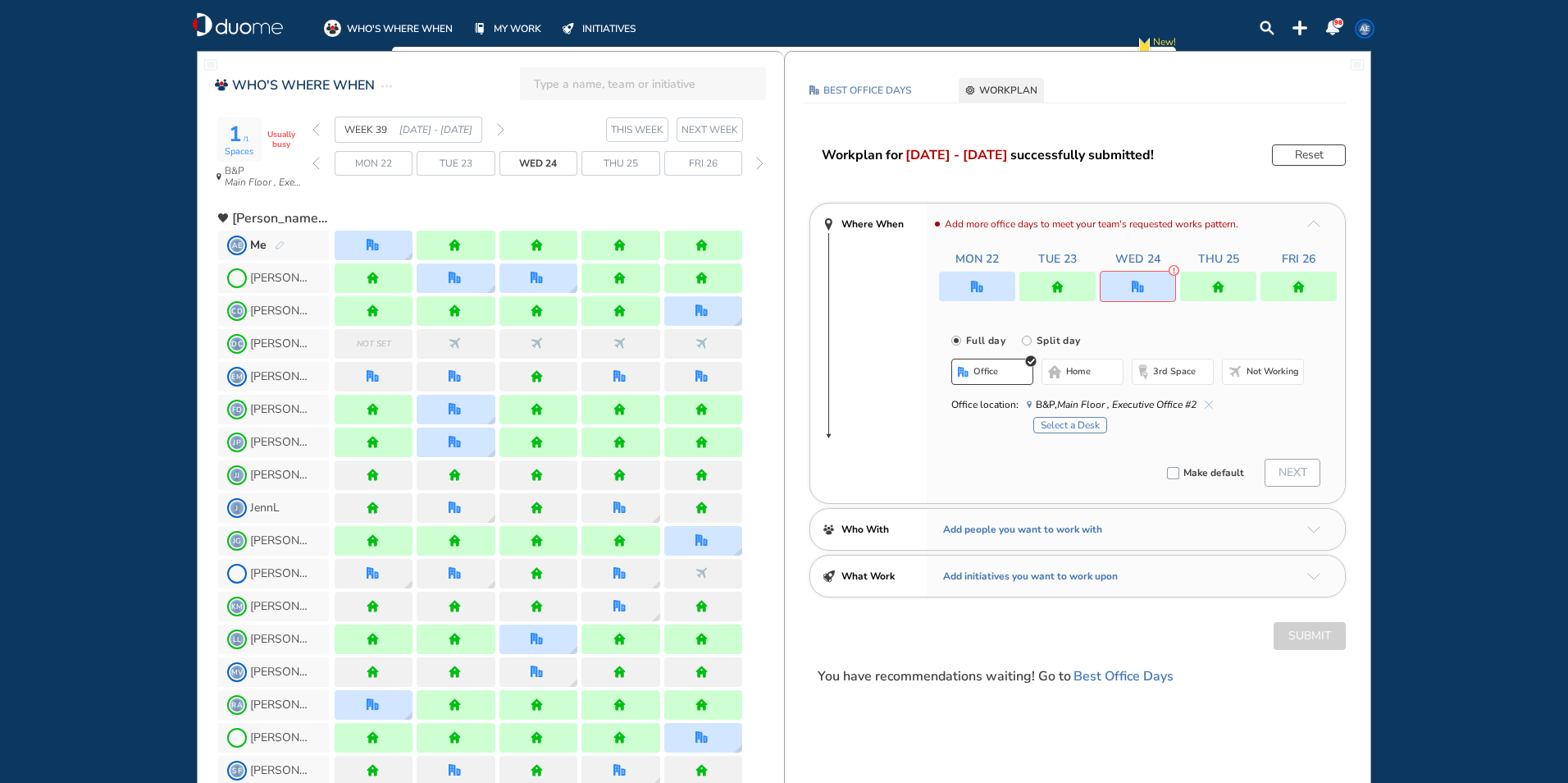
click at [403, 67] on button "home" at bounding box center [1083, 372] width 82 height 26
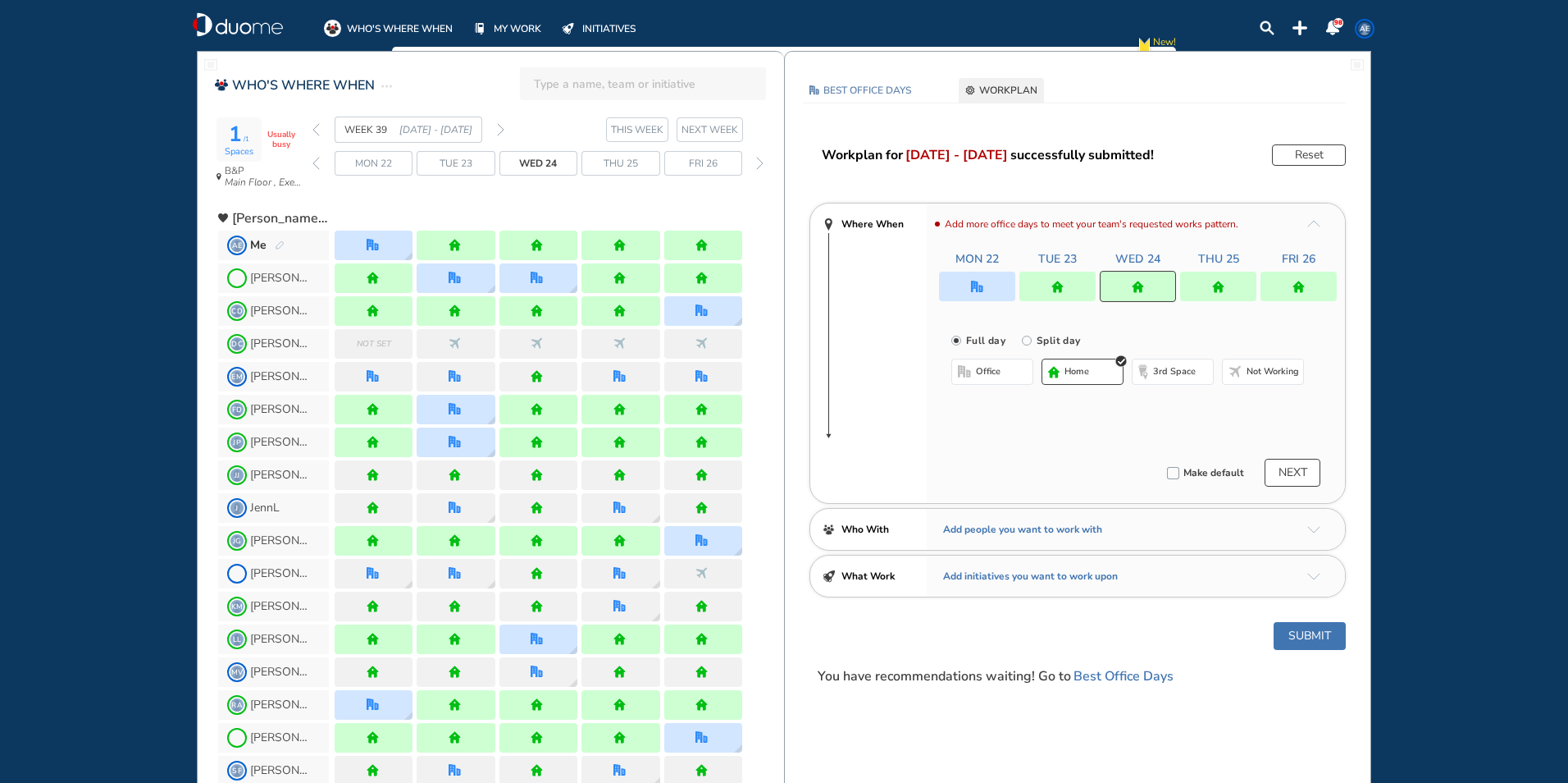
click at [403, 67] on div at bounding box center [1057, 286] width 76 height 30
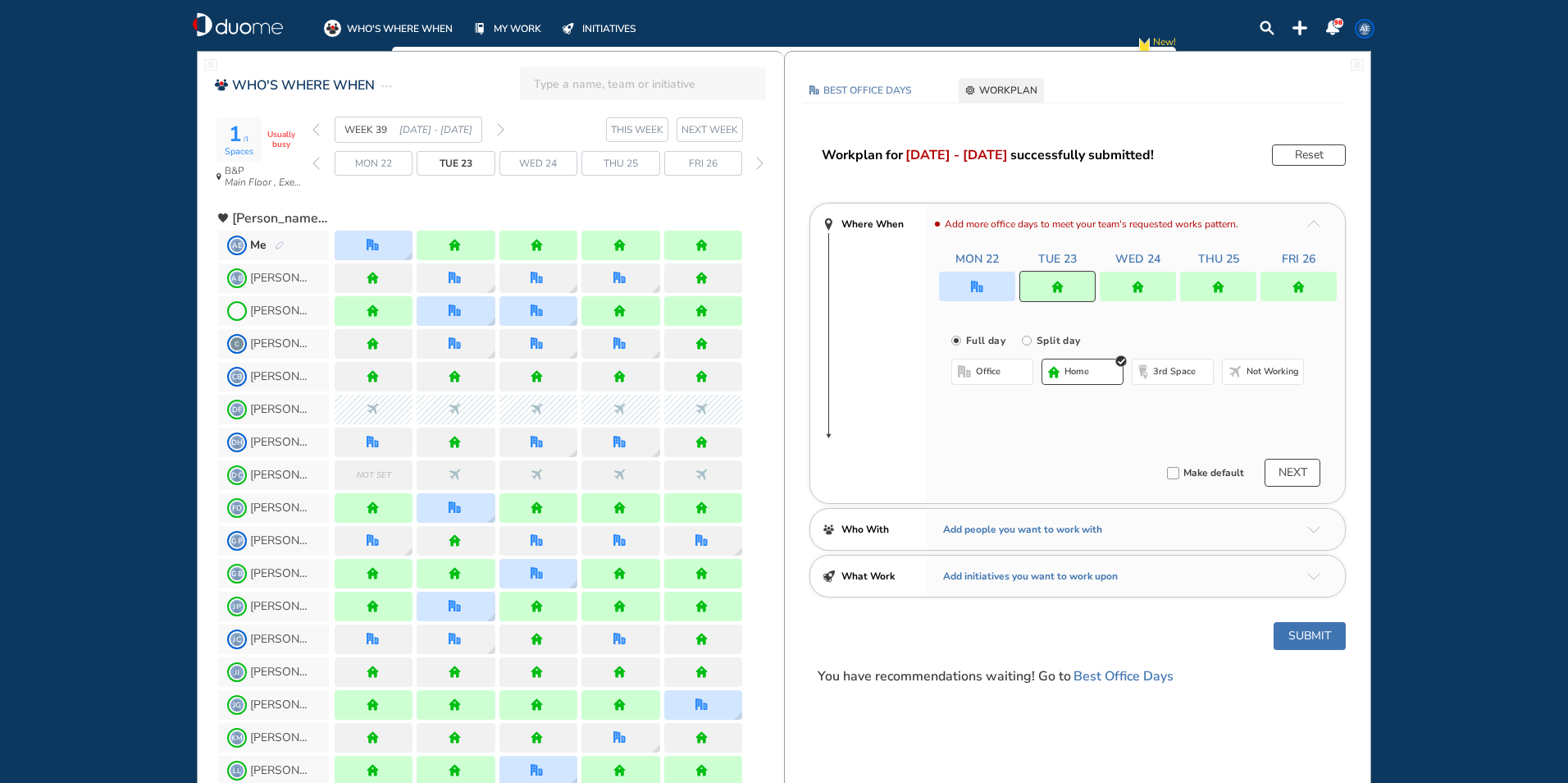
click at [403, 67] on button "office" at bounding box center [992, 372] width 82 height 26
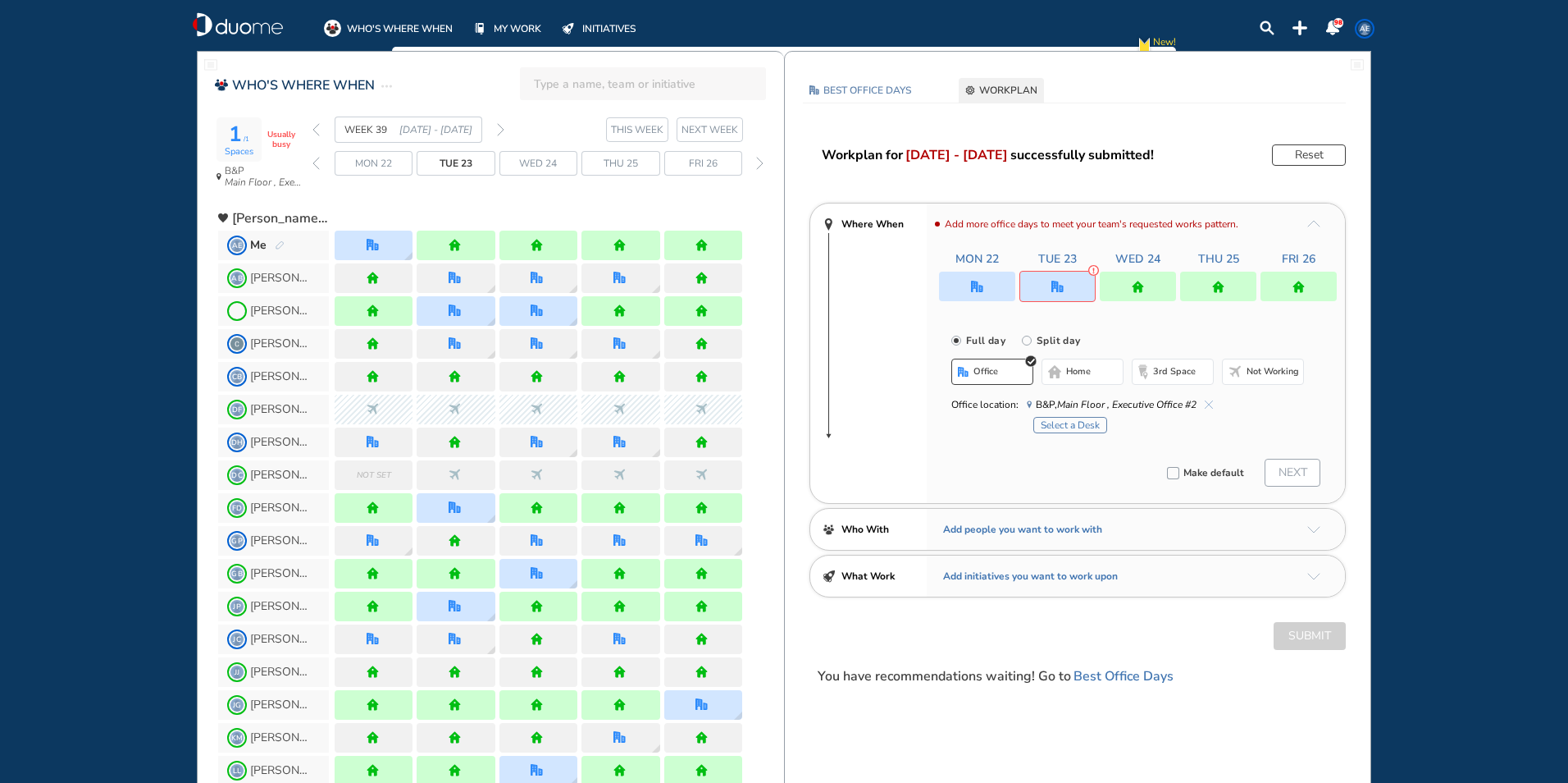
click at [403, 67] on button "home" at bounding box center [1083, 372] width 82 height 26
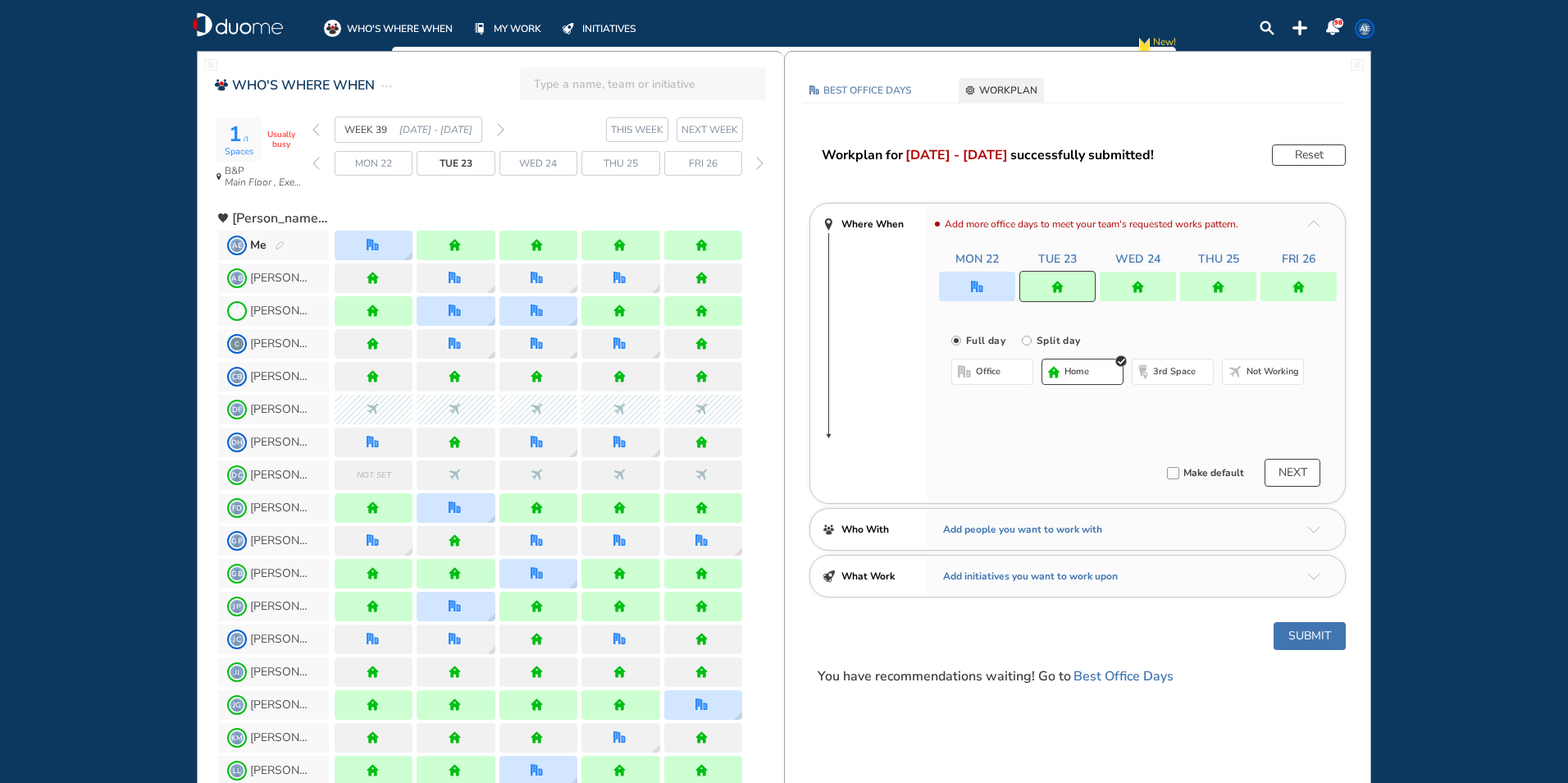
click at [403, 67] on div at bounding box center [977, 286] width 76 height 30
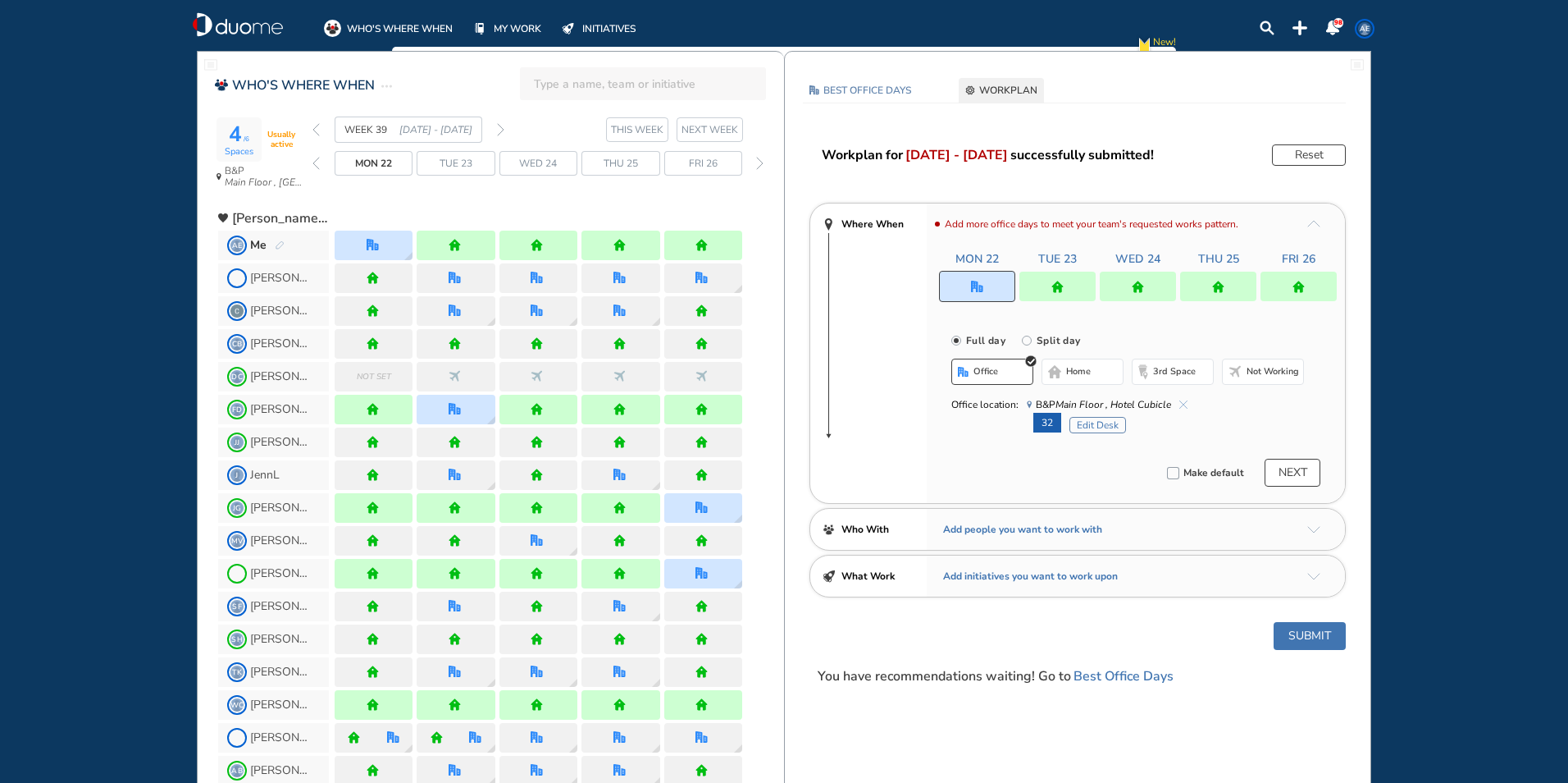
click at [316, 67] on img "back week" at bounding box center [316, 130] width 7 height 13
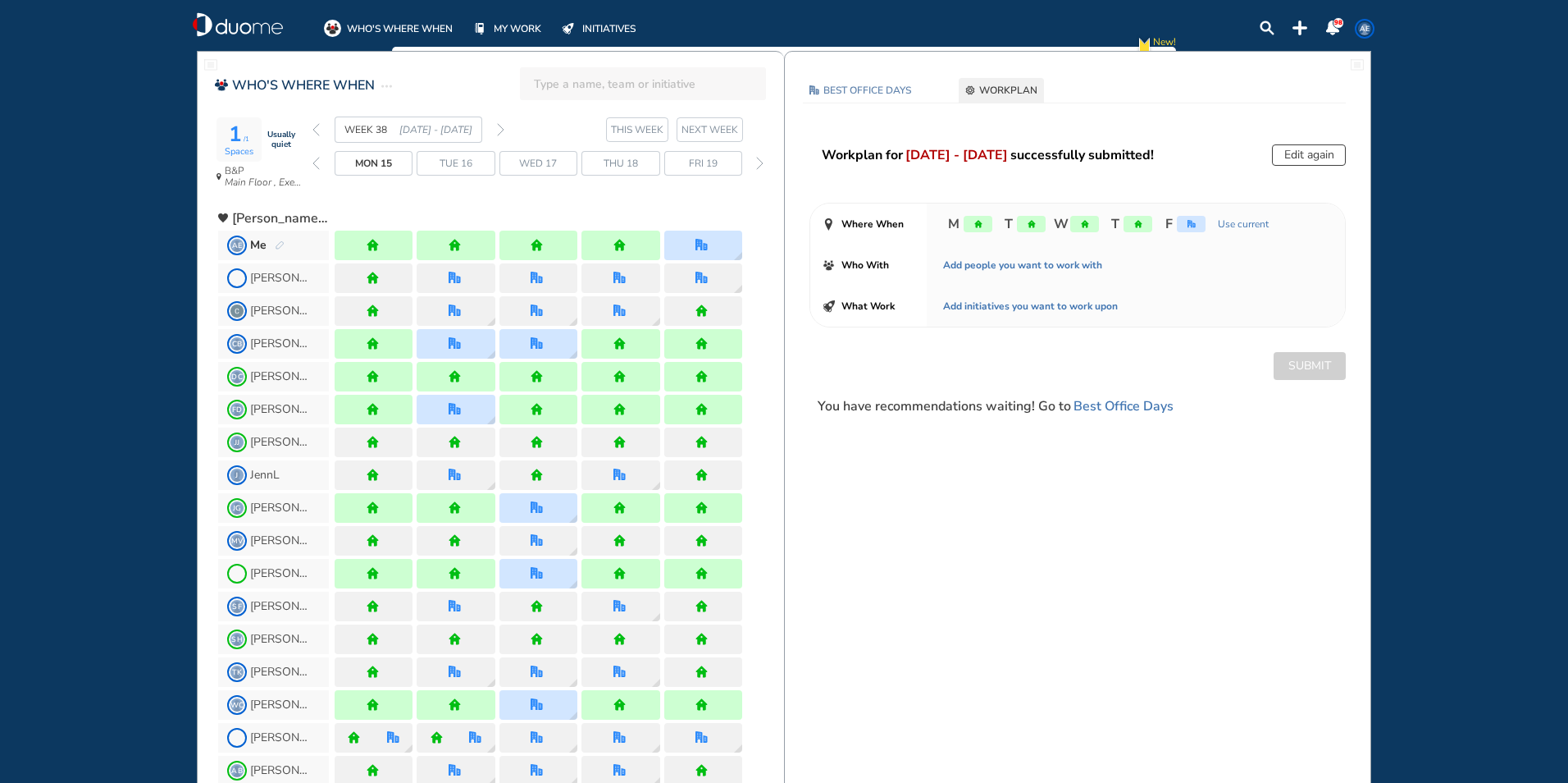
click at [316, 67] on img "back week" at bounding box center [316, 130] width 7 height 13
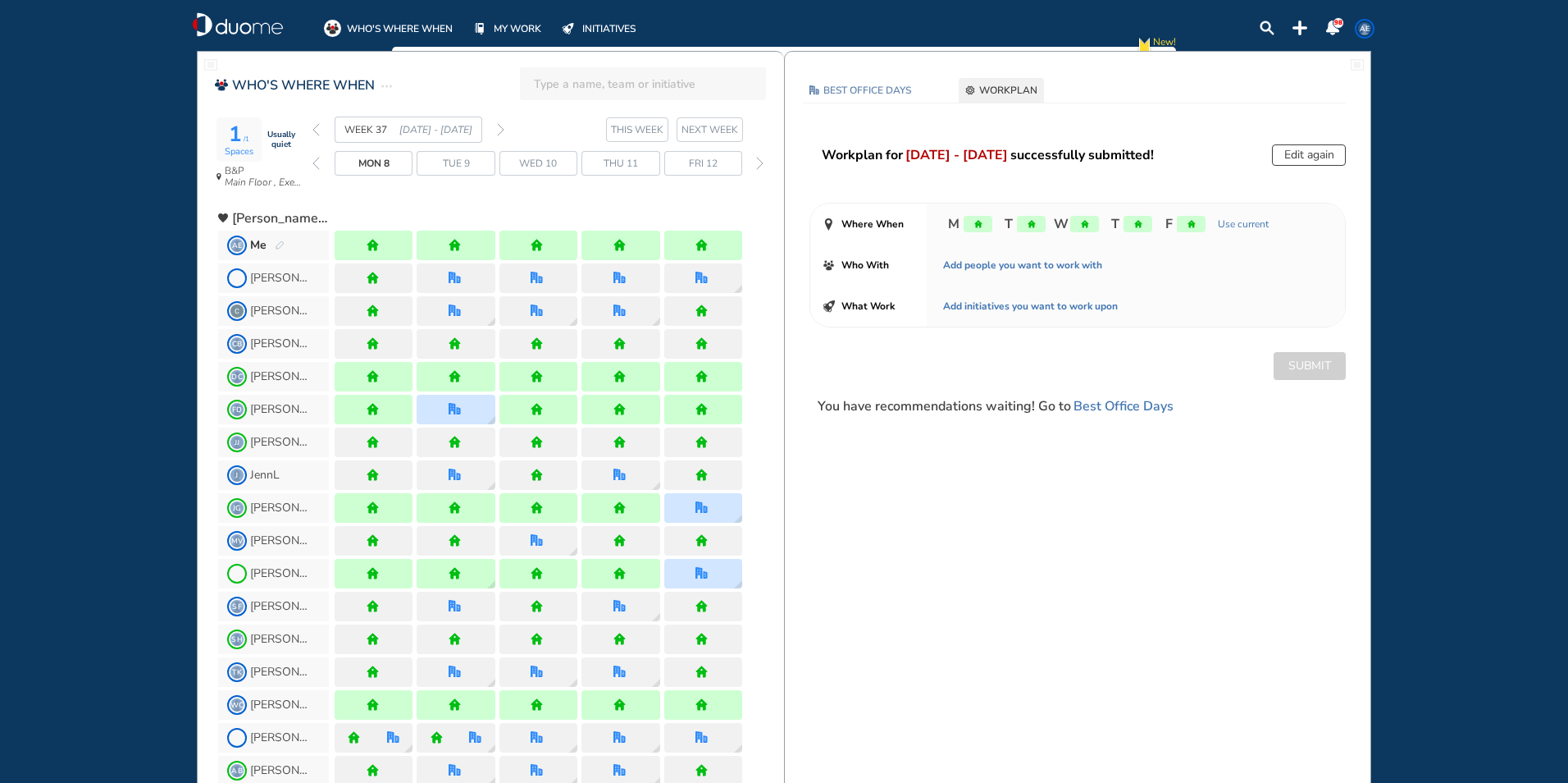
click at [312, 67] on img "back week" at bounding box center [316, 130] width 7 height 13
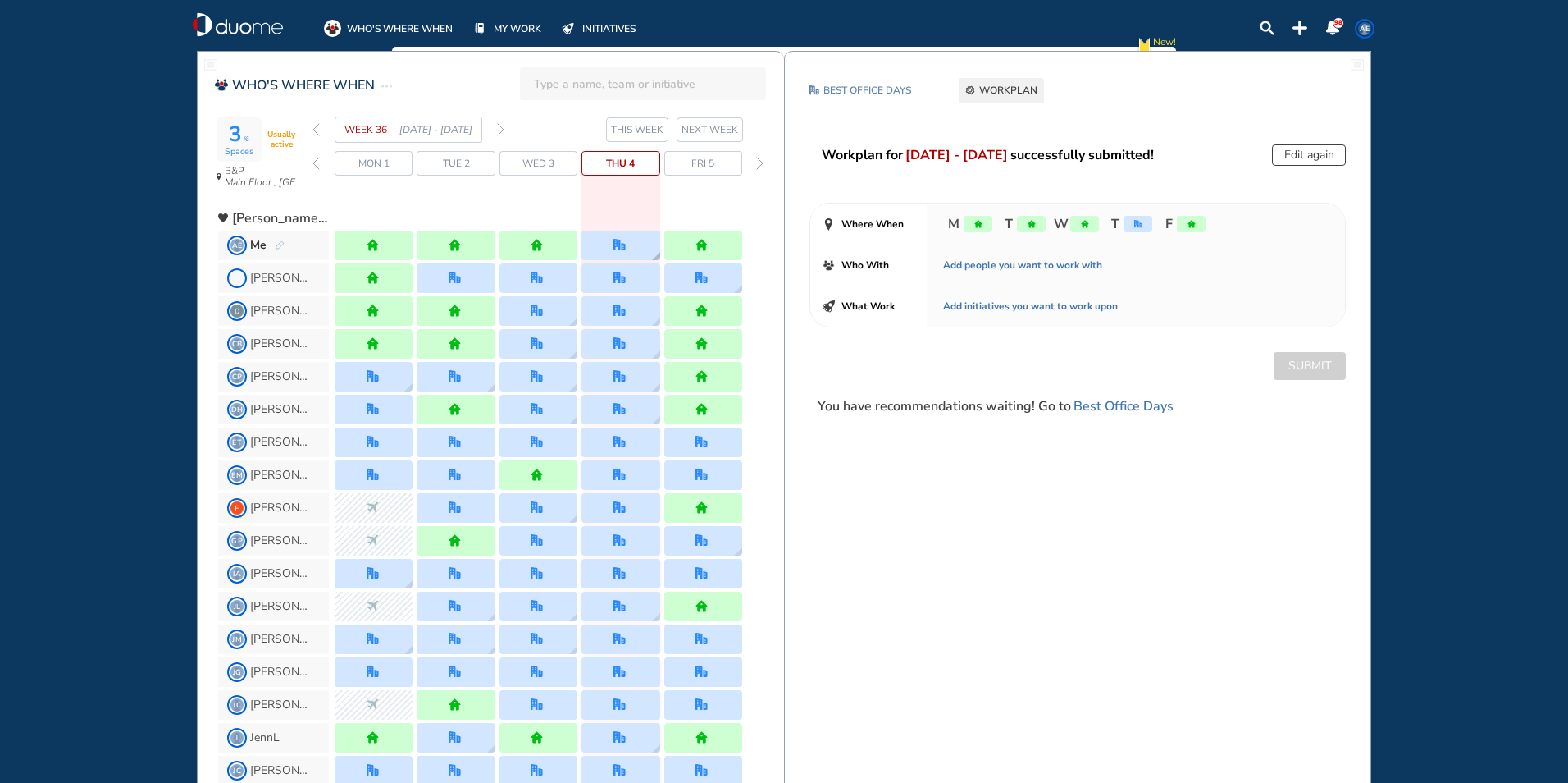
click at [403, 67] on div at bounding box center [621, 244] width 15 height 12
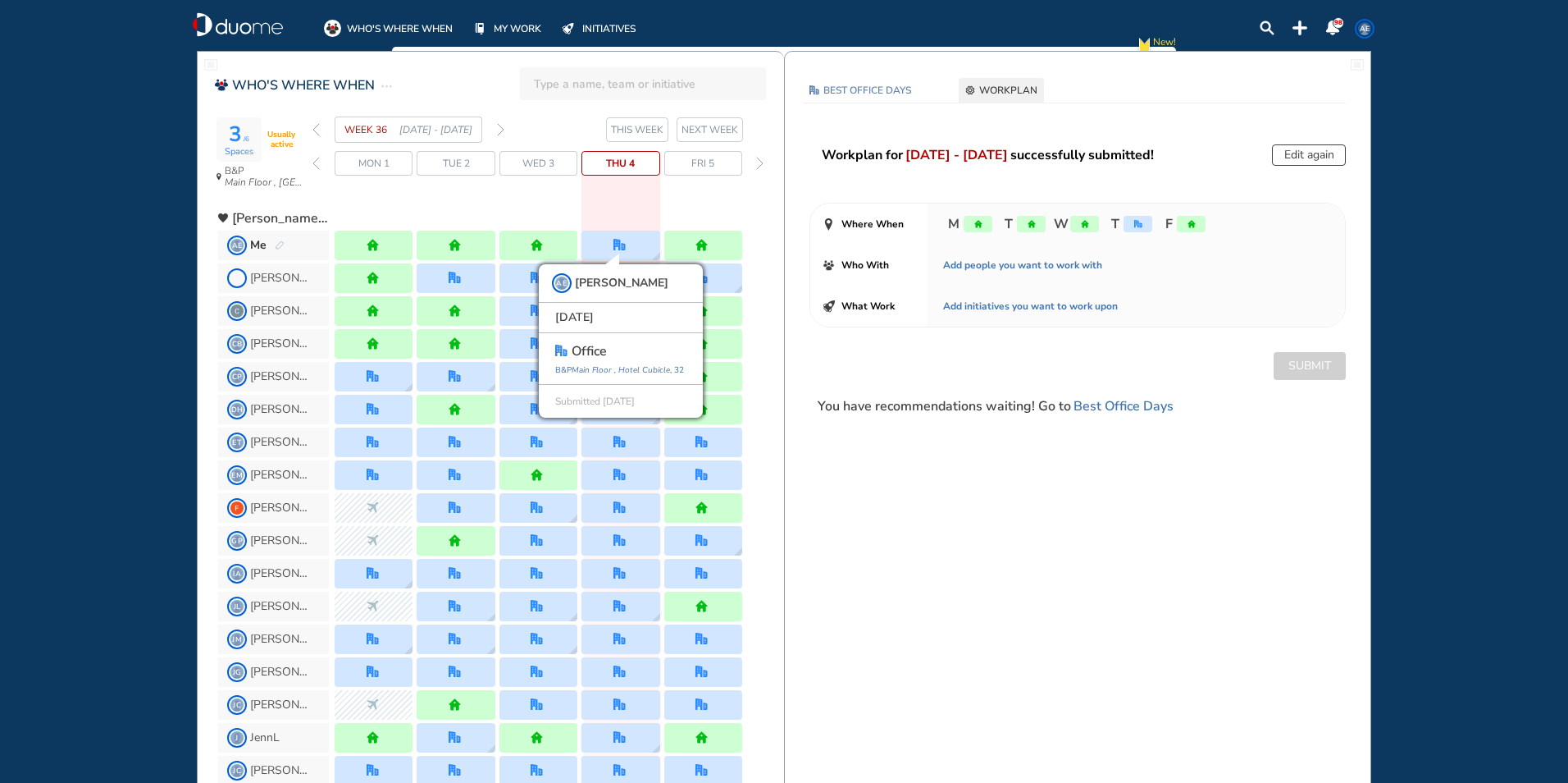
click at [403, 67] on div "Workplan for [DATE] - [DATE] successfully submitted! Edit again Where When M T …" at bounding box center [1078, 280] width 585 height 271
